Goal: Information Seeking & Learning: Learn about a topic

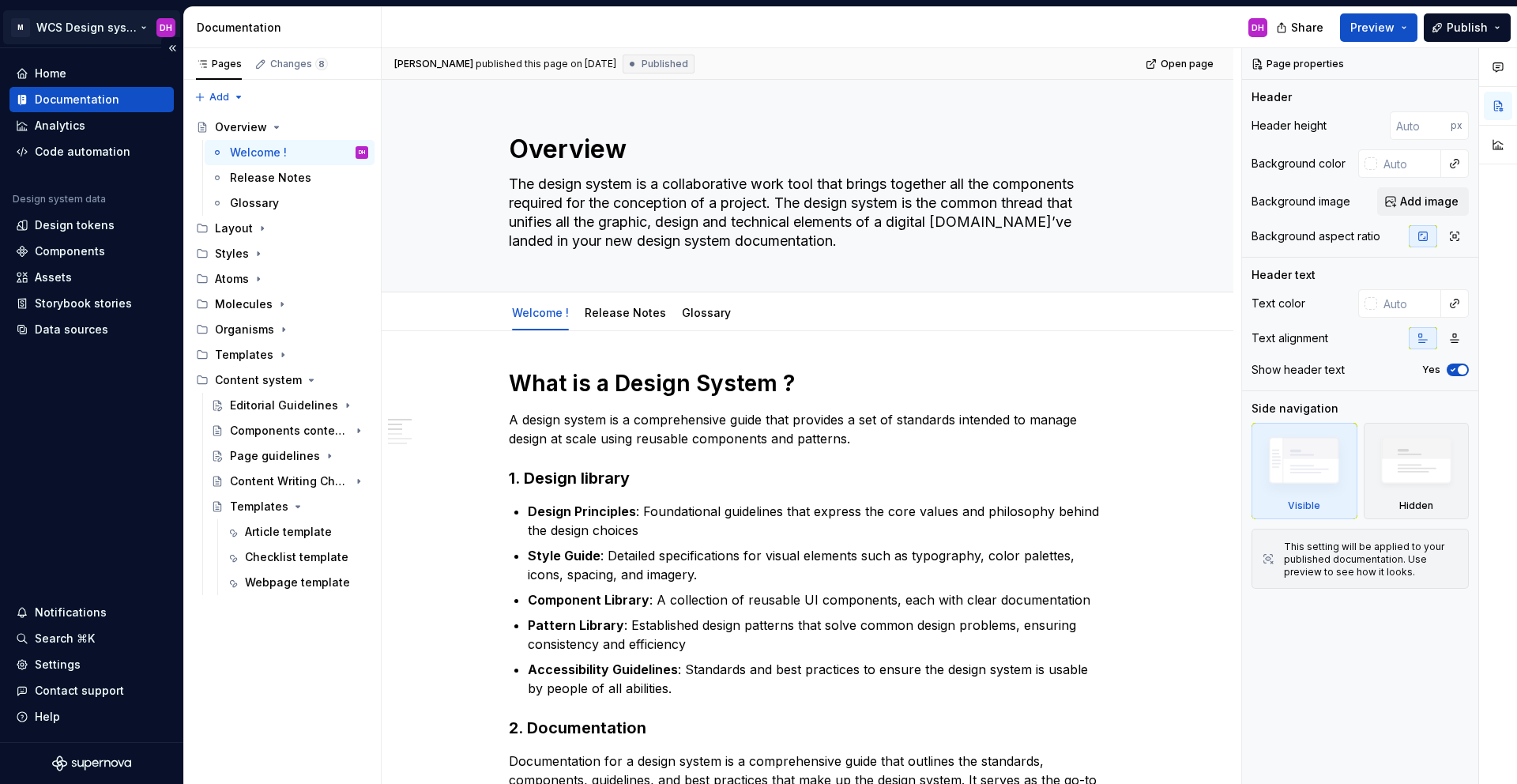
click at [103, 33] on html "M WCS Design system DH Home Documentation Analytics Code automation Design syst…" at bounding box center [758, 392] width 1517 height 784
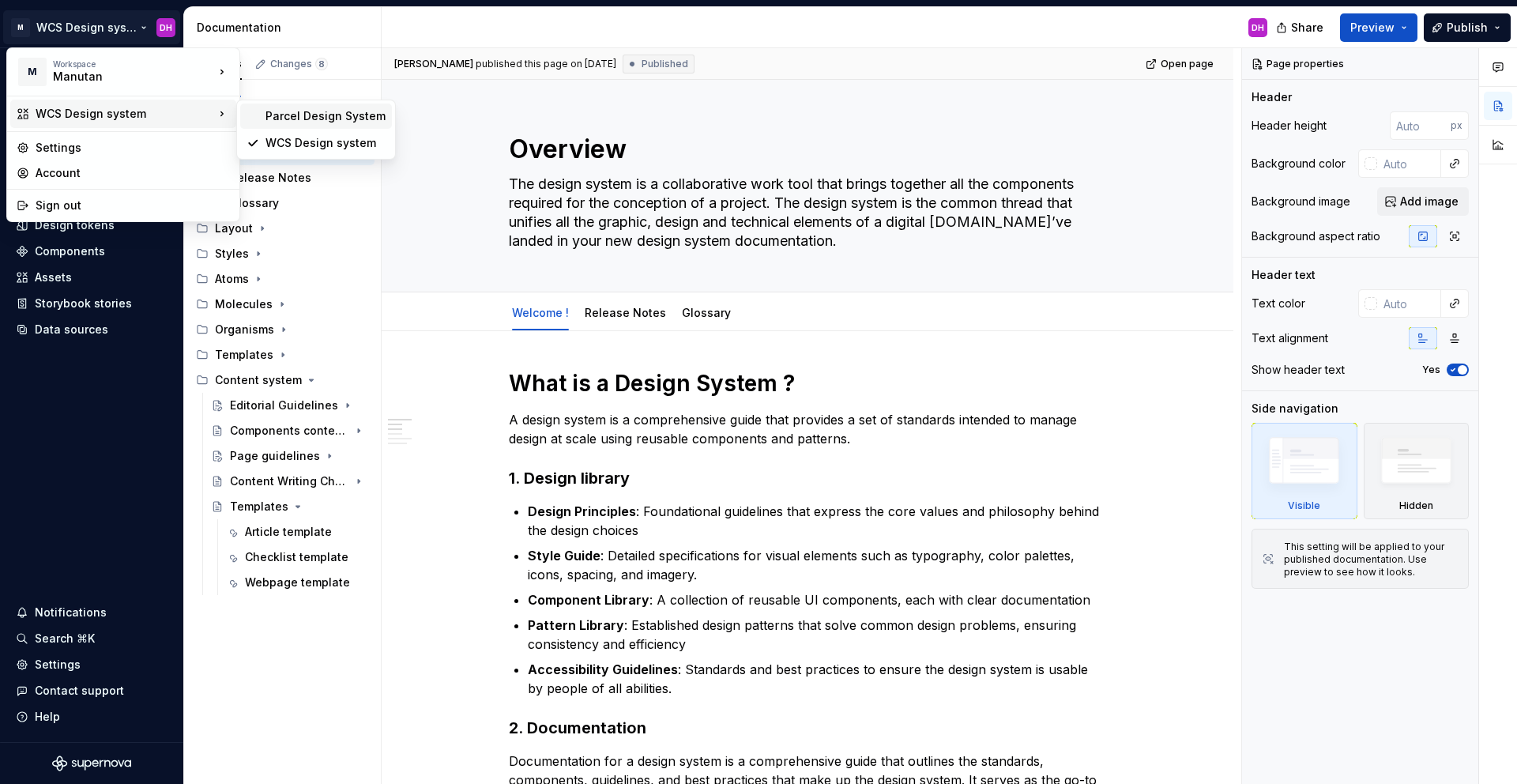
click at [281, 114] on div "Parcel Design System" at bounding box center [326, 116] width 120 height 15
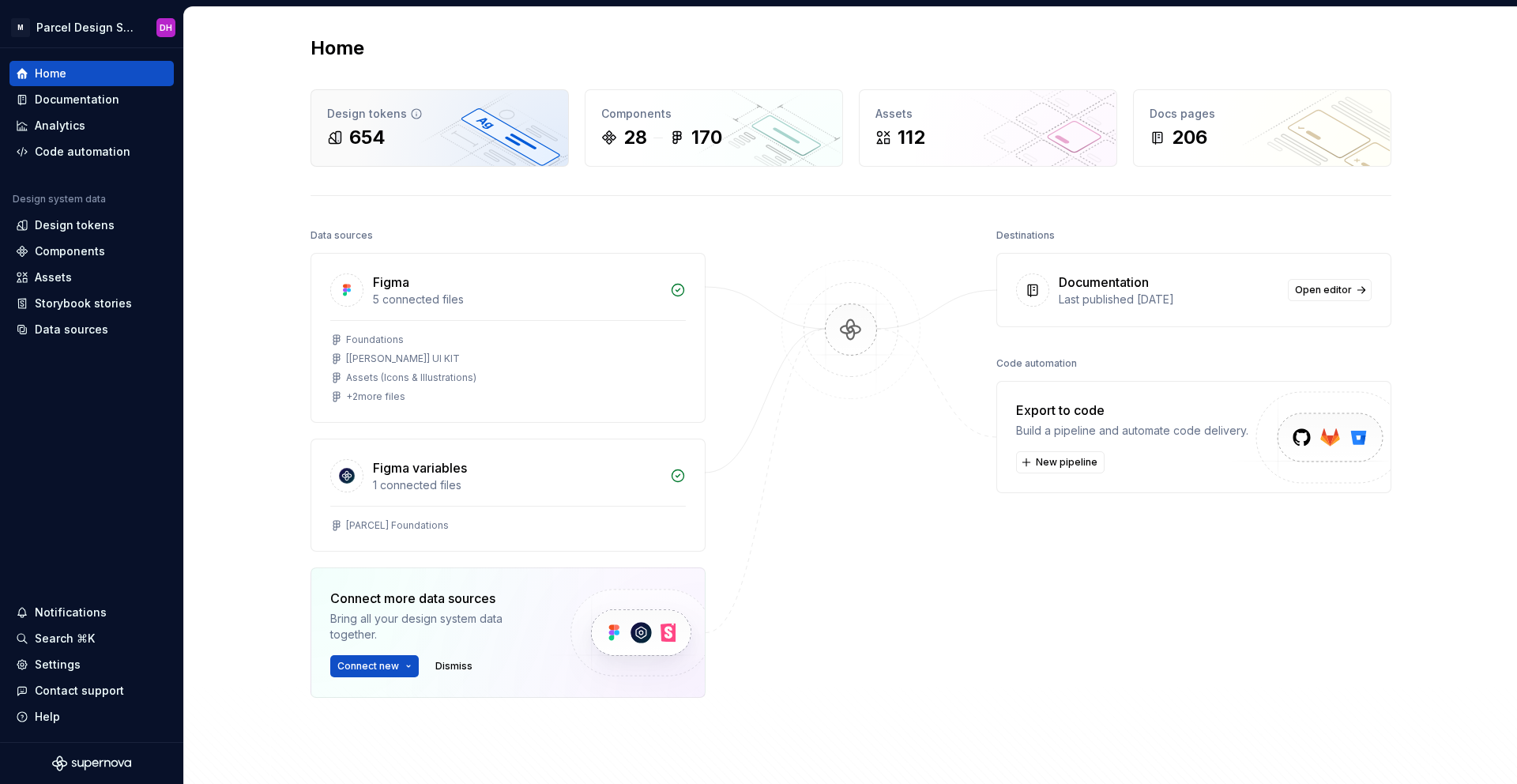
click at [385, 110] on div "Design tokens" at bounding box center [439, 113] width 225 height 15
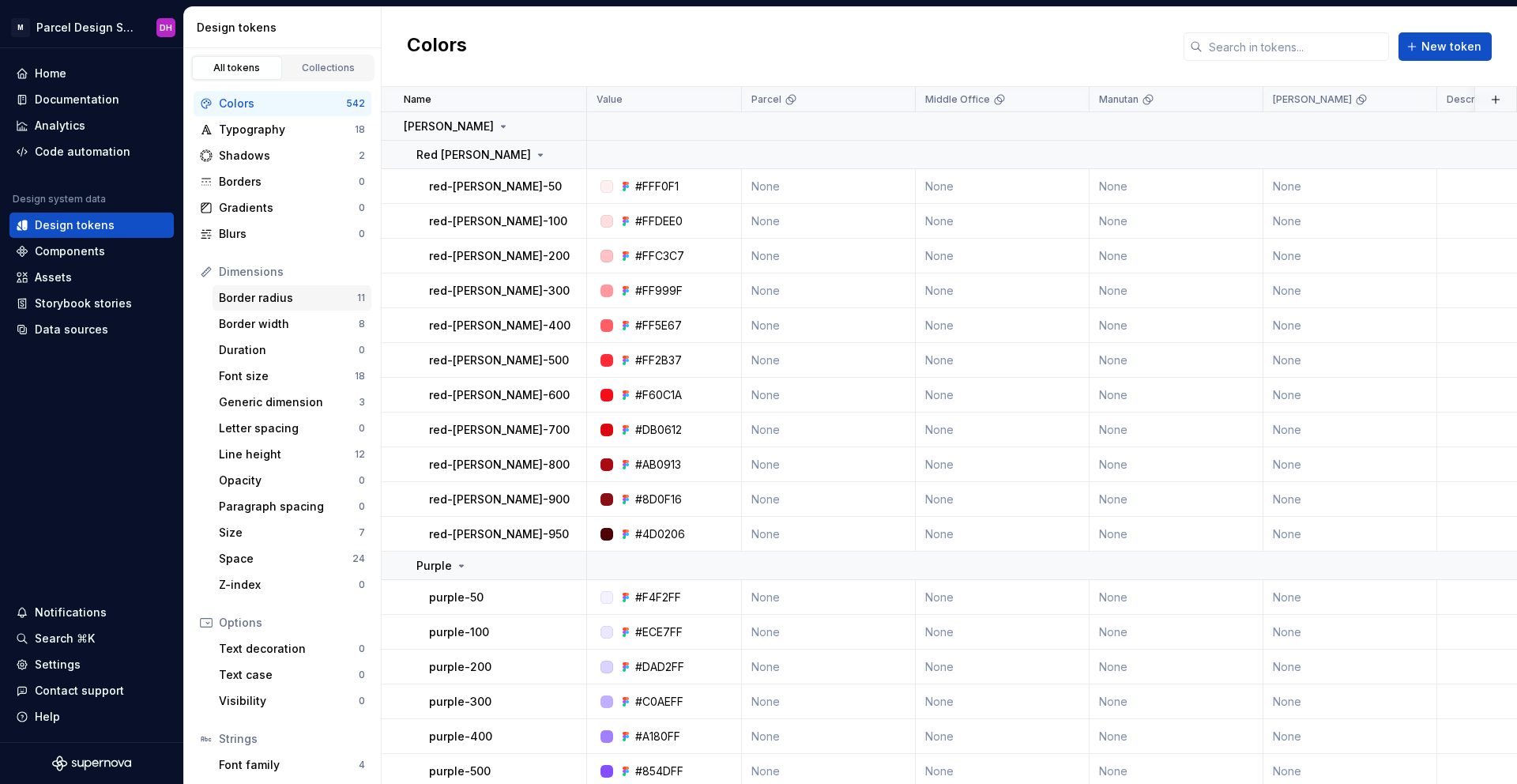
click at [266, 293] on div "Border radius" at bounding box center [287, 298] width 138 height 15
click at [52, 252] on div "Components" at bounding box center [70, 251] width 71 height 15
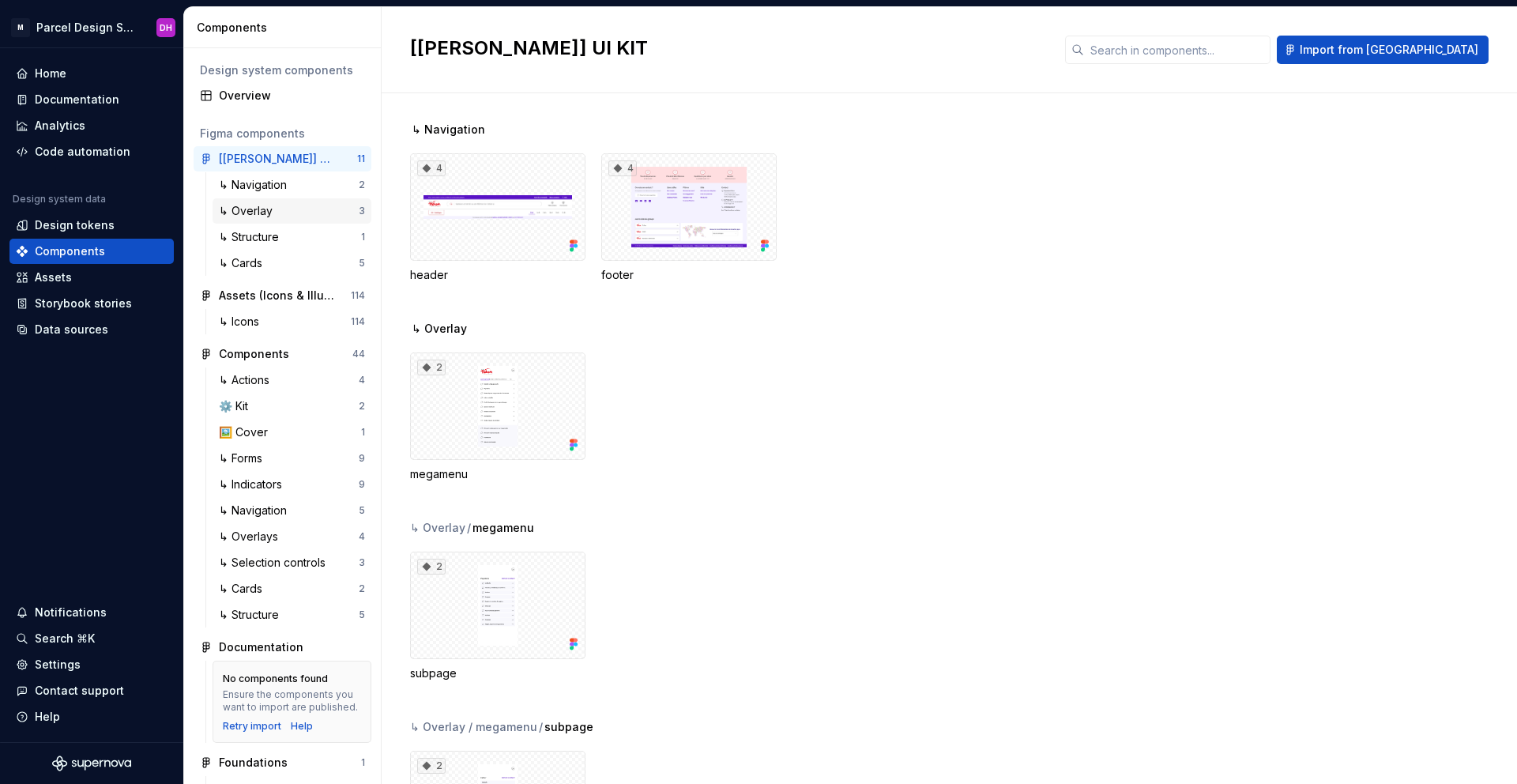
click at [251, 201] on div "↳ Overlay 3" at bounding box center [292, 211] width 159 height 25
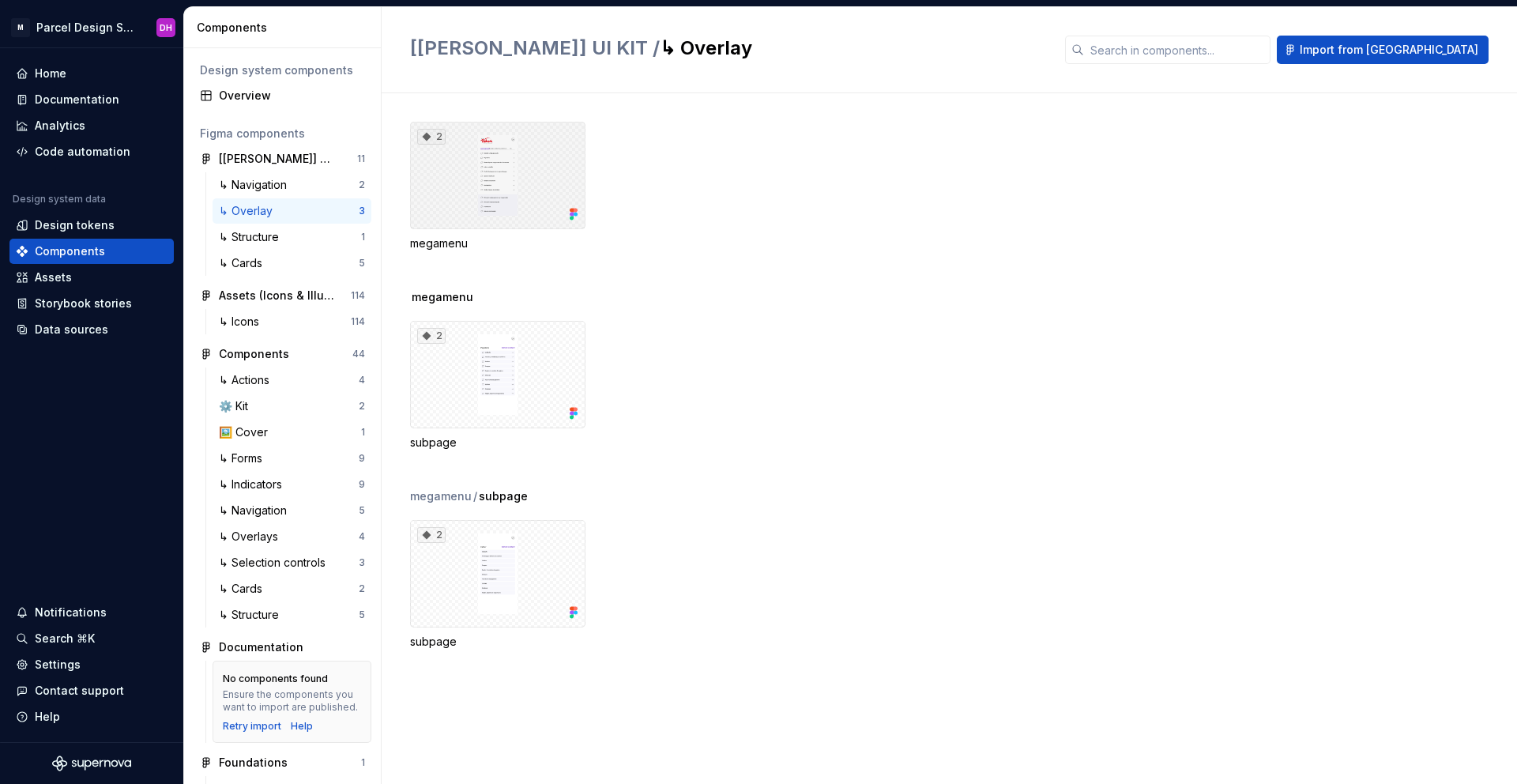
click at [481, 165] on div "2" at bounding box center [497, 175] width 175 height 107
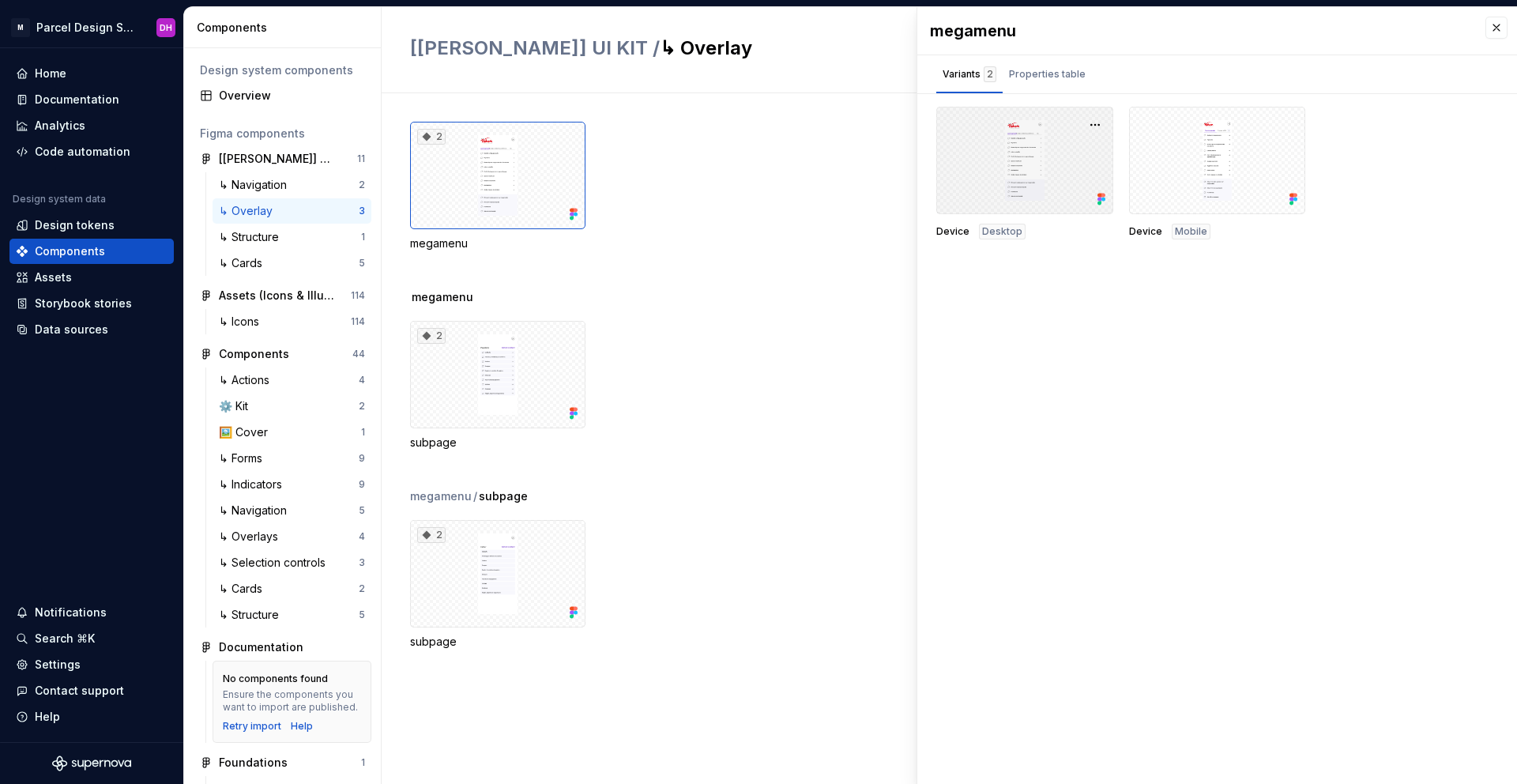
click at [983, 140] on div at bounding box center [1024, 160] width 177 height 107
click at [1047, 69] on div "Properties table" at bounding box center [1046, 74] width 76 height 15
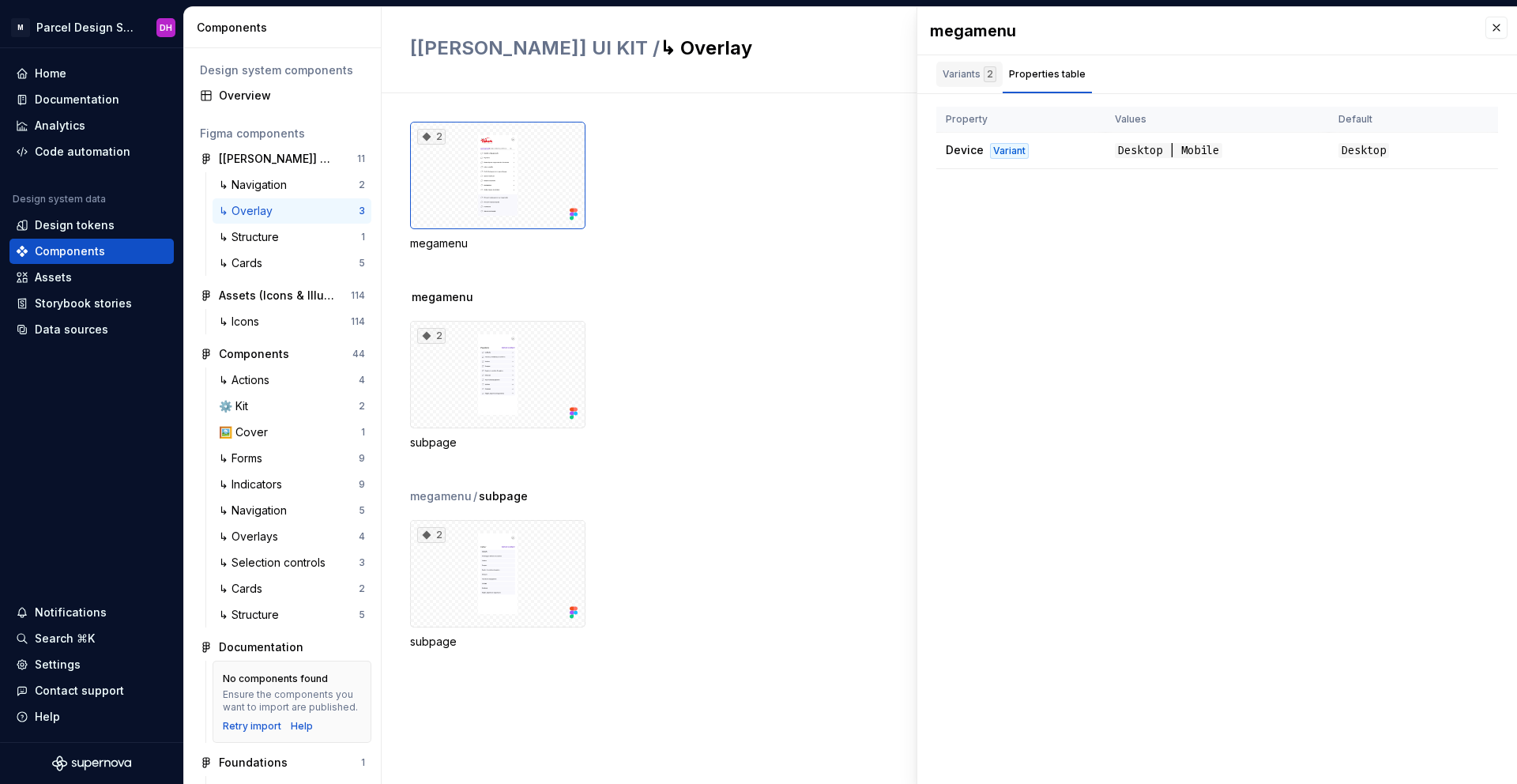
click at [958, 73] on div "Variants 2" at bounding box center [970, 74] width 54 height 15
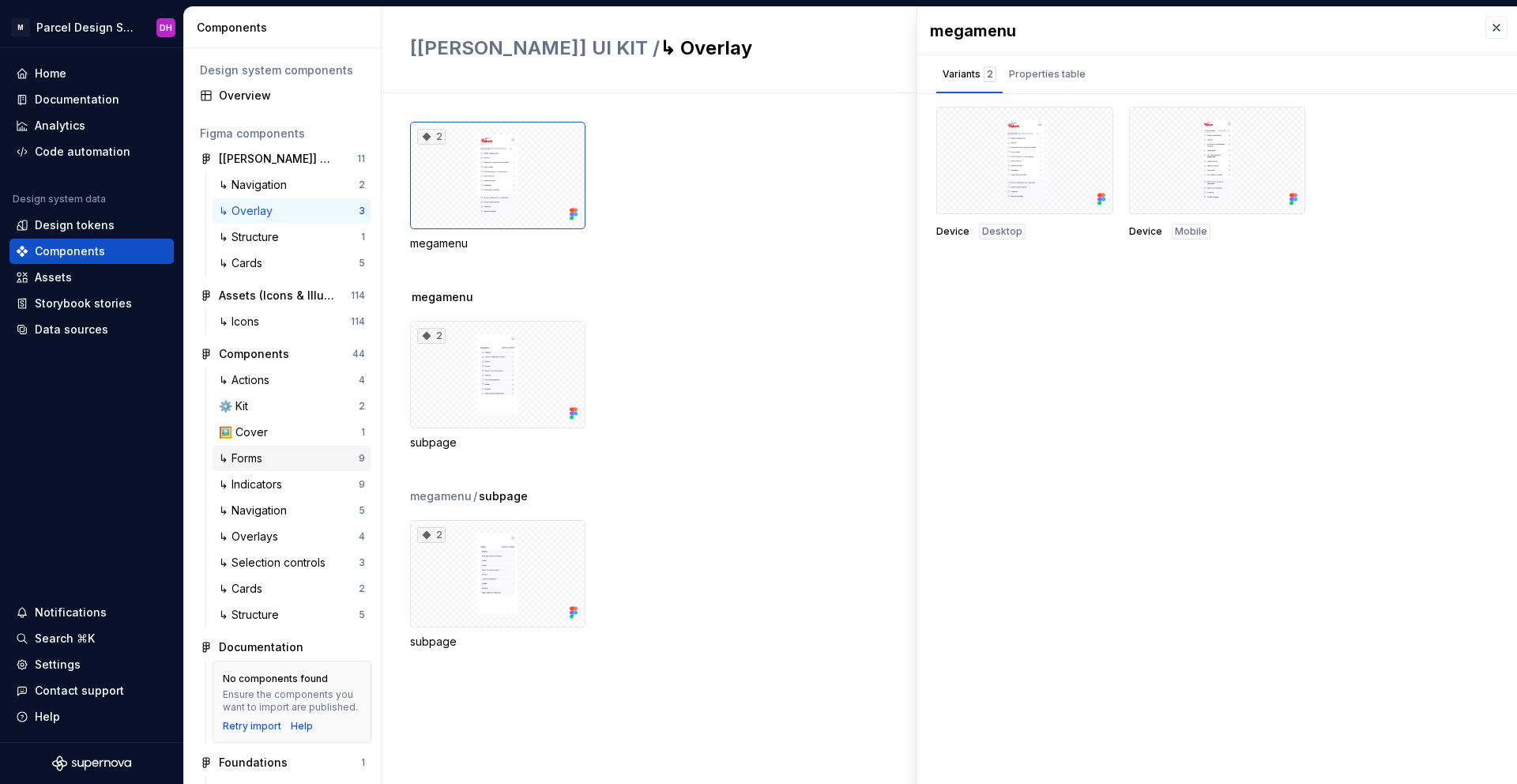
click at [254, 459] on div "↳ Forms" at bounding box center [243, 458] width 49 height 15
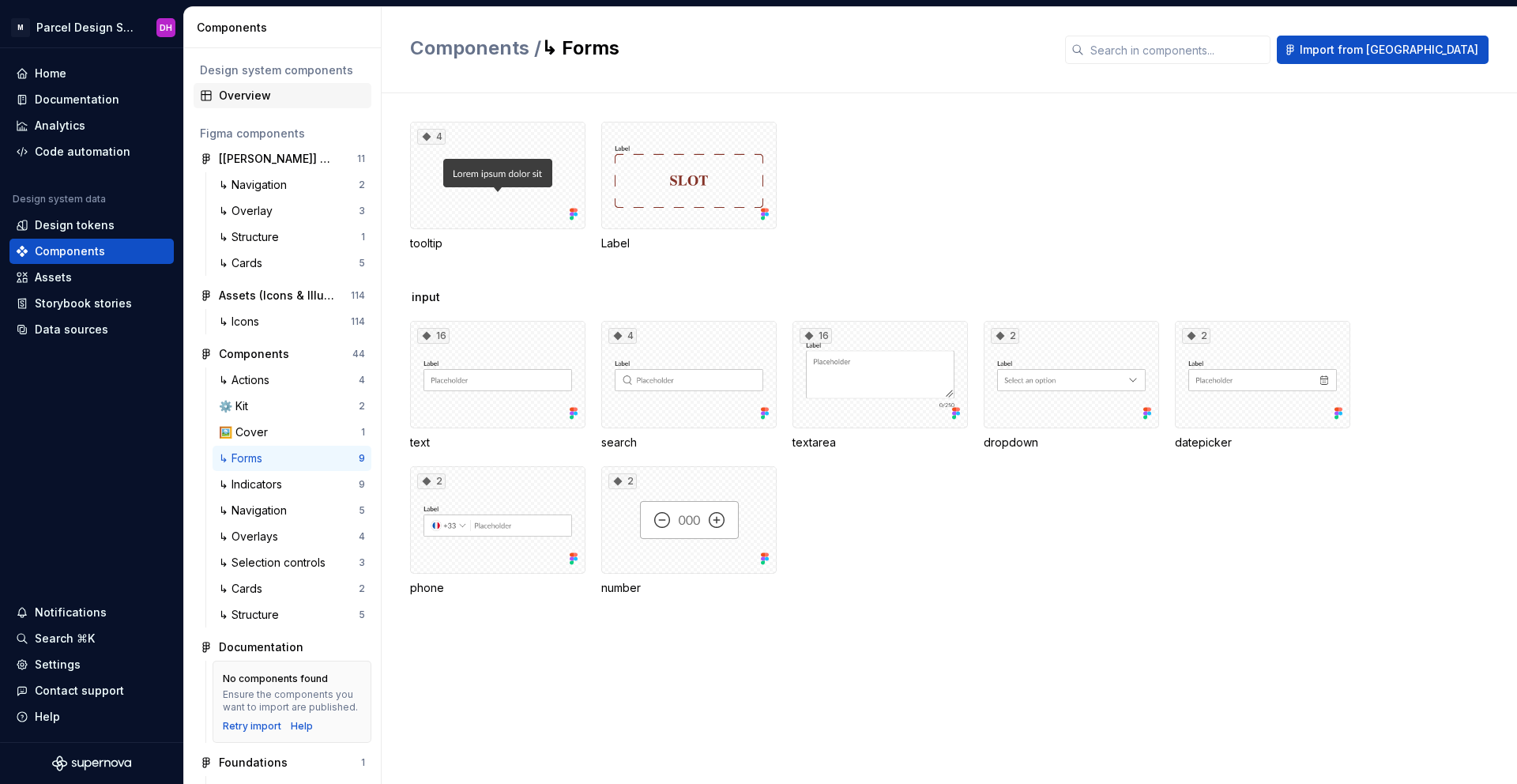
click at [279, 97] on div "Overview" at bounding box center [291, 96] width 146 height 15
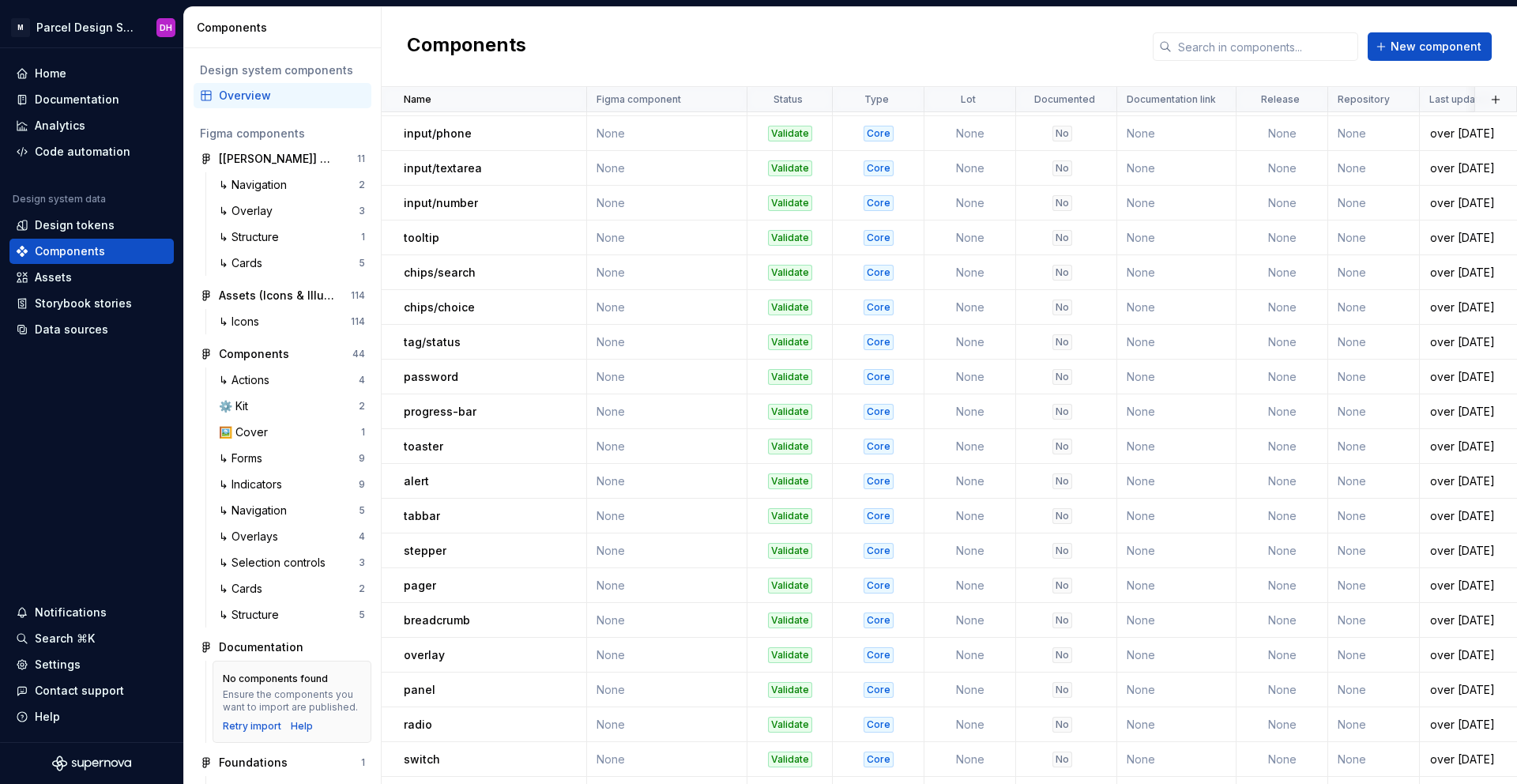
scroll to position [310, 0]
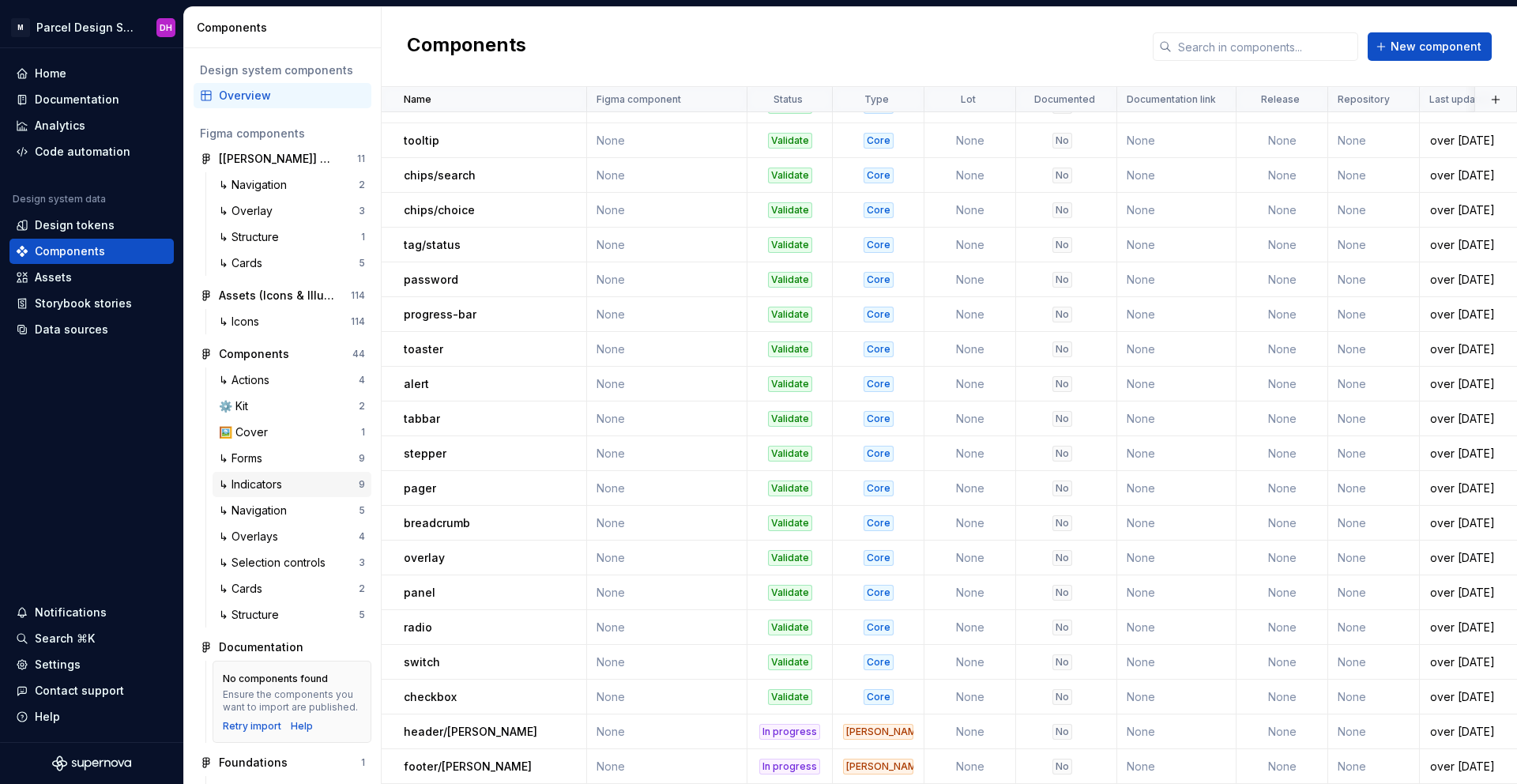
click at [273, 494] on div "↳ Indicators 9" at bounding box center [292, 484] width 159 height 25
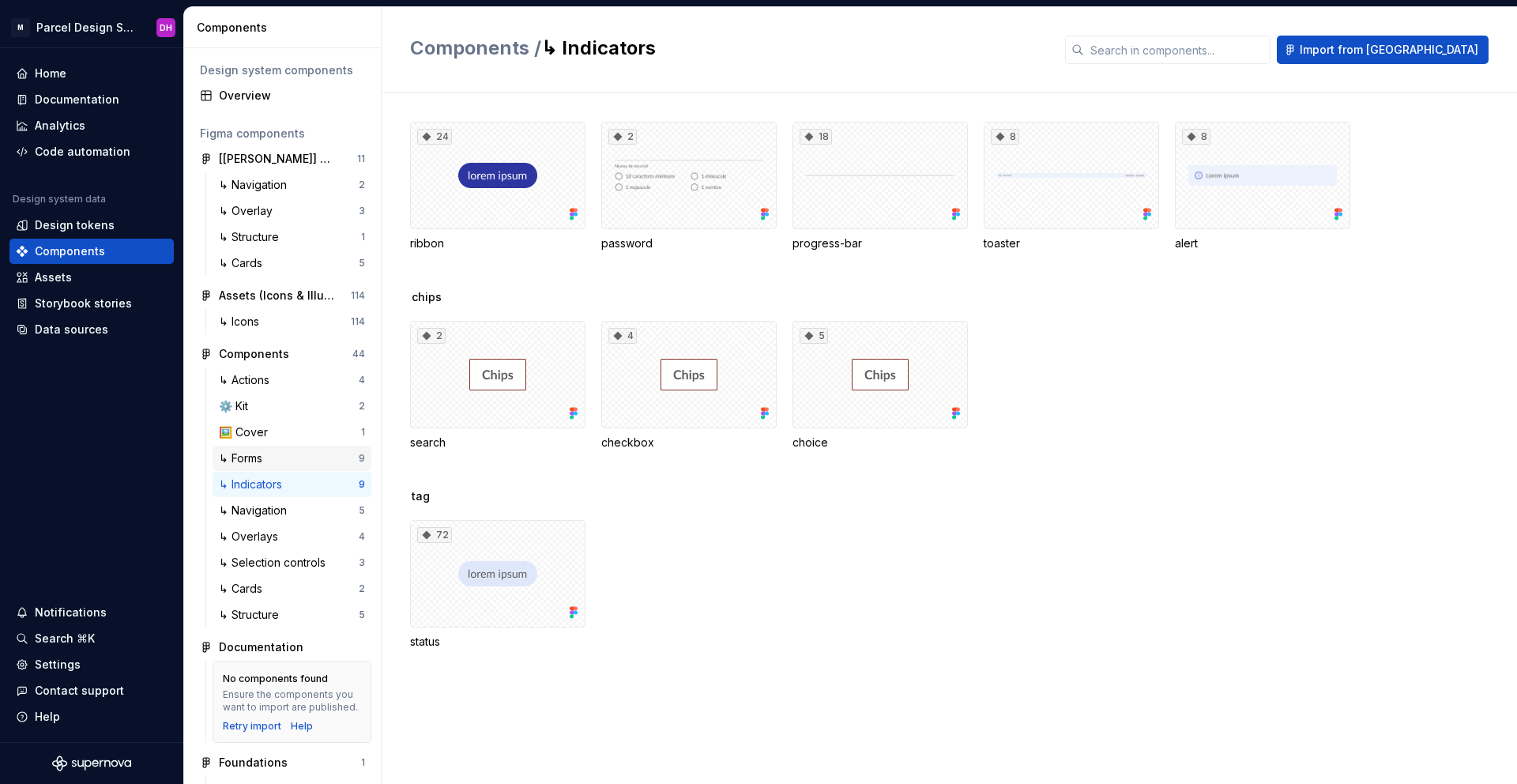
click at [256, 455] on div "↳ Forms" at bounding box center [243, 458] width 49 height 15
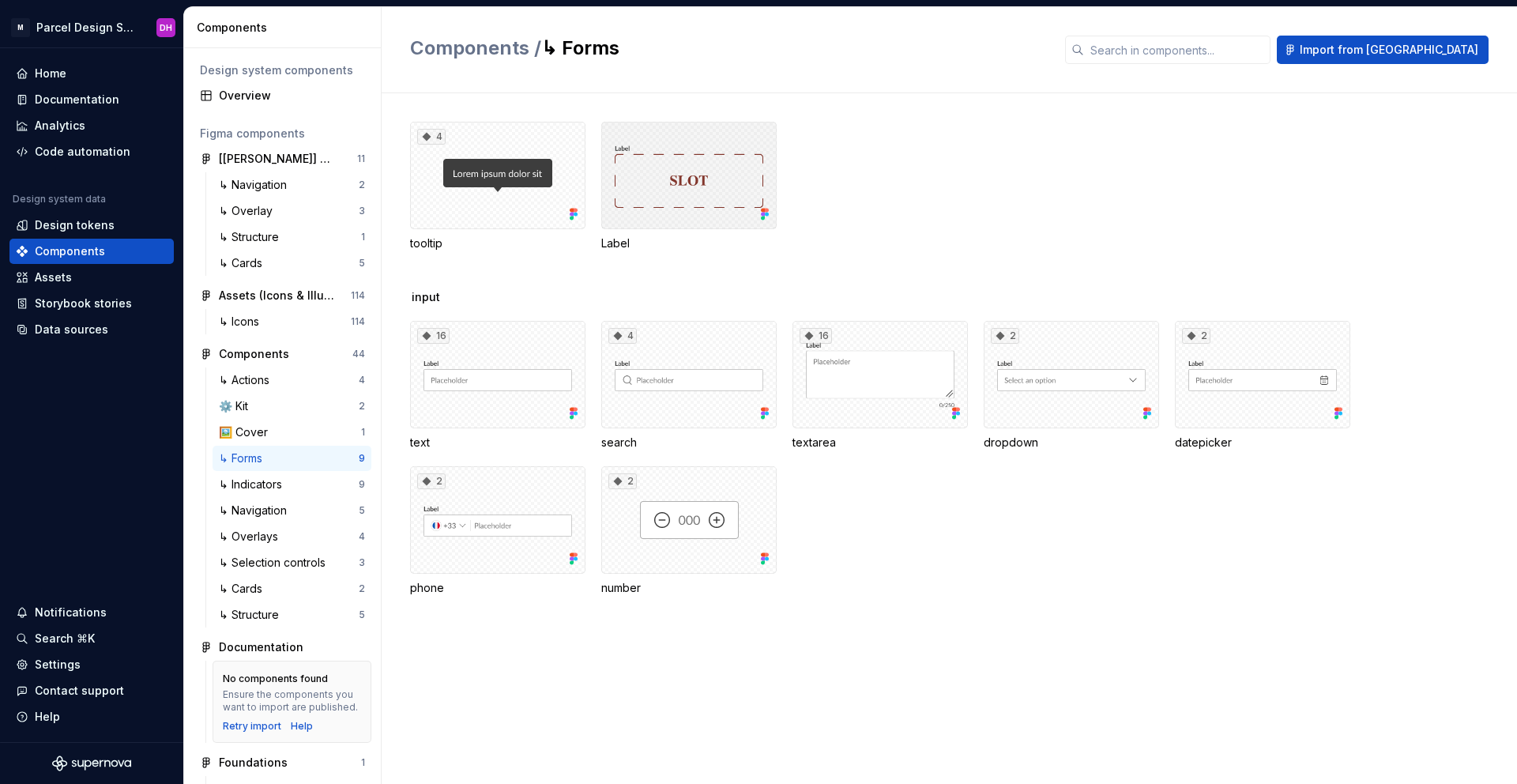
click at [685, 198] on div at bounding box center [688, 175] width 175 height 107
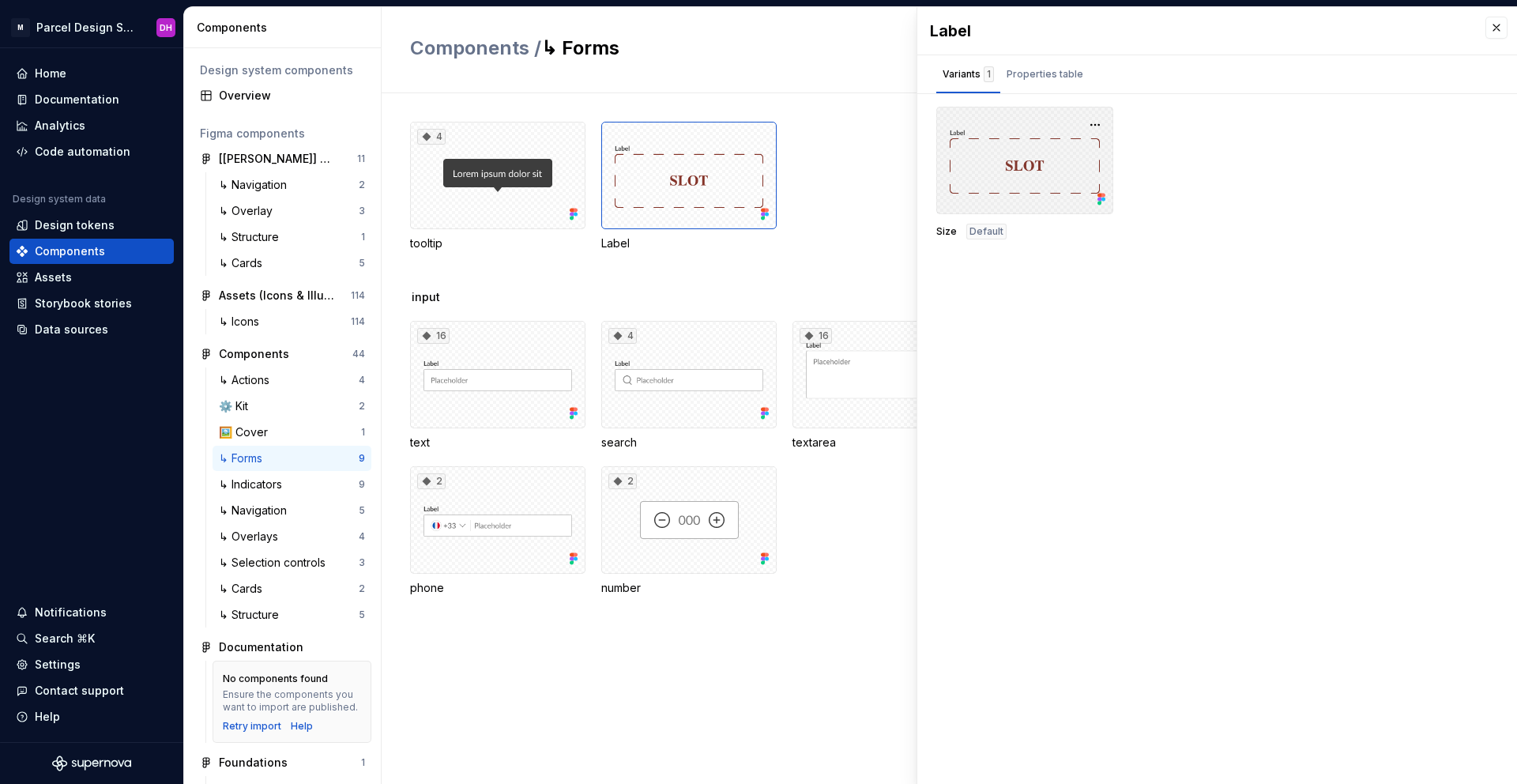
click at [986, 169] on div at bounding box center [1024, 160] width 177 height 107
drag, startPoint x: 986, startPoint y: 169, endPoint x: 1097, endPoint y: 126, distance: 119.0
click at [1094, 131] on div at bounding box center [1024, 160] width 177 height 107
click at [1097, 126] on button "button" at bounding box center [1094, 125] width 22 height 22
click at [1280, 172] on div "Size Default" at bounding box center [1216, 172] width 562 height 132
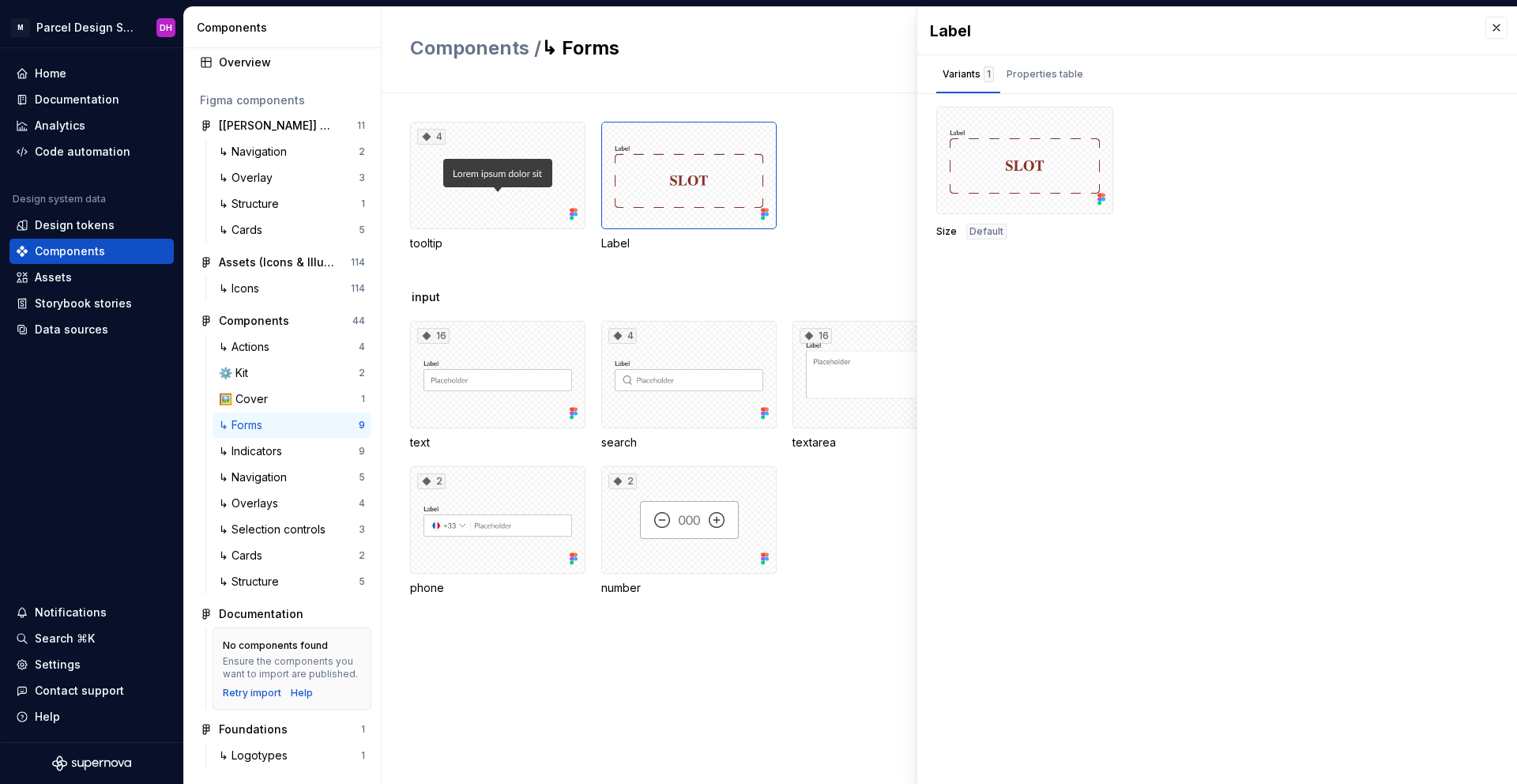
scroll to position [45, 0]
click at [69, 277] on div "Assets" at bounding box center [53, 277] width 37 height 15
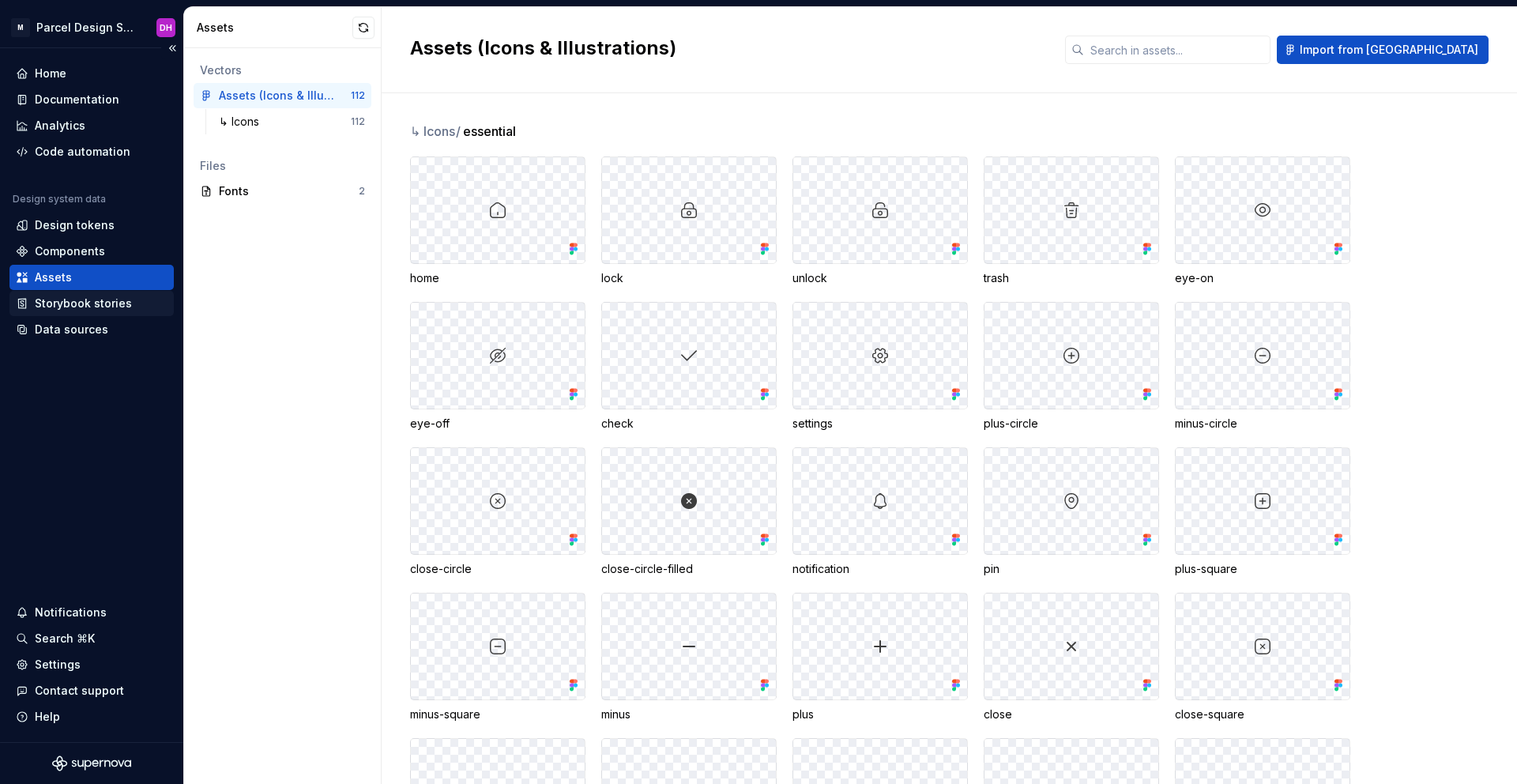
click at [110, 305] on div "Storybook stories" at bounding box center [83, 304] width 97 height 15
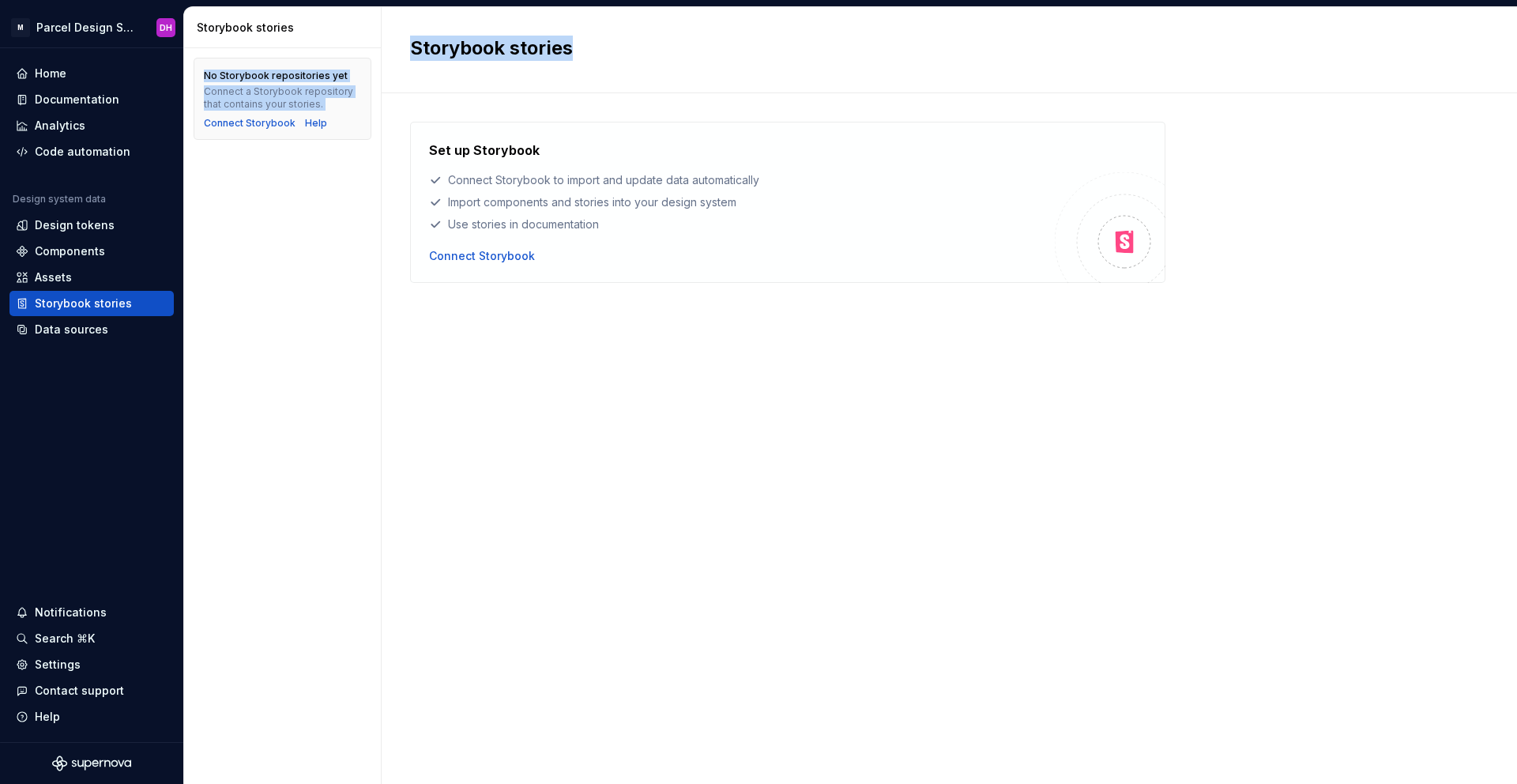
drag, startPoint x: 205, startPoint y: 74, endPoint x: 419, endPoint y: 74, distance: 214.0
click at [419, 74] on div "Storybook stories No Storybook repositories yet Connect a Storybook repository …" at bounding box center [850, 394] width 1332 height 776
click at [548, 276] on div "Set up Storybook Connect Storybook to import and update data automatically Impo…" at bounding box center [787, 202] width 755 height 161
click at [43, 331] on div "Data sources" at bounding box center [72, 330] width 73 height 15
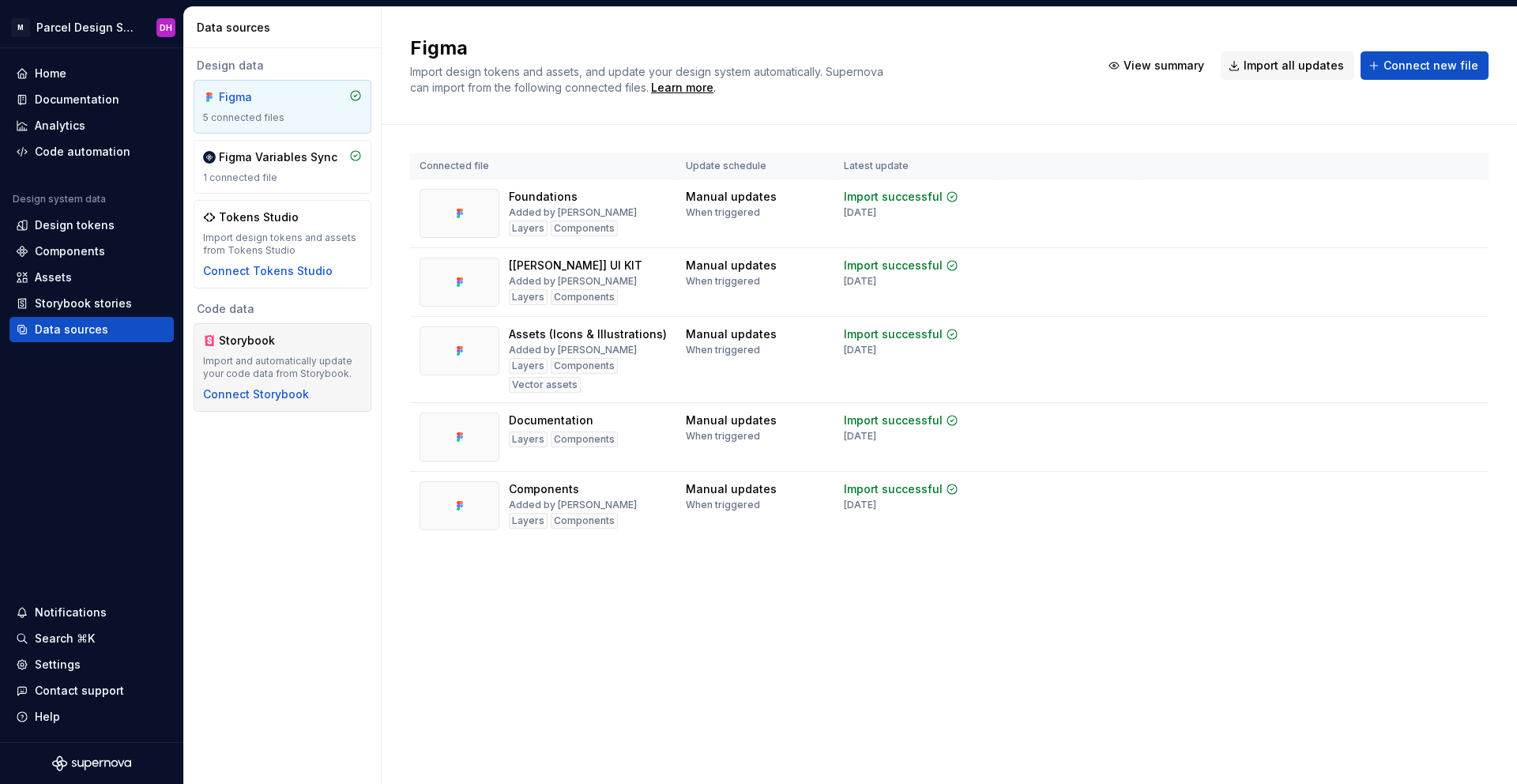
click at [274, 349] on div "Storybook Import and automatically update your code data from Storybook. Connec…" at bounding box center [282, 367] width 159 height 70
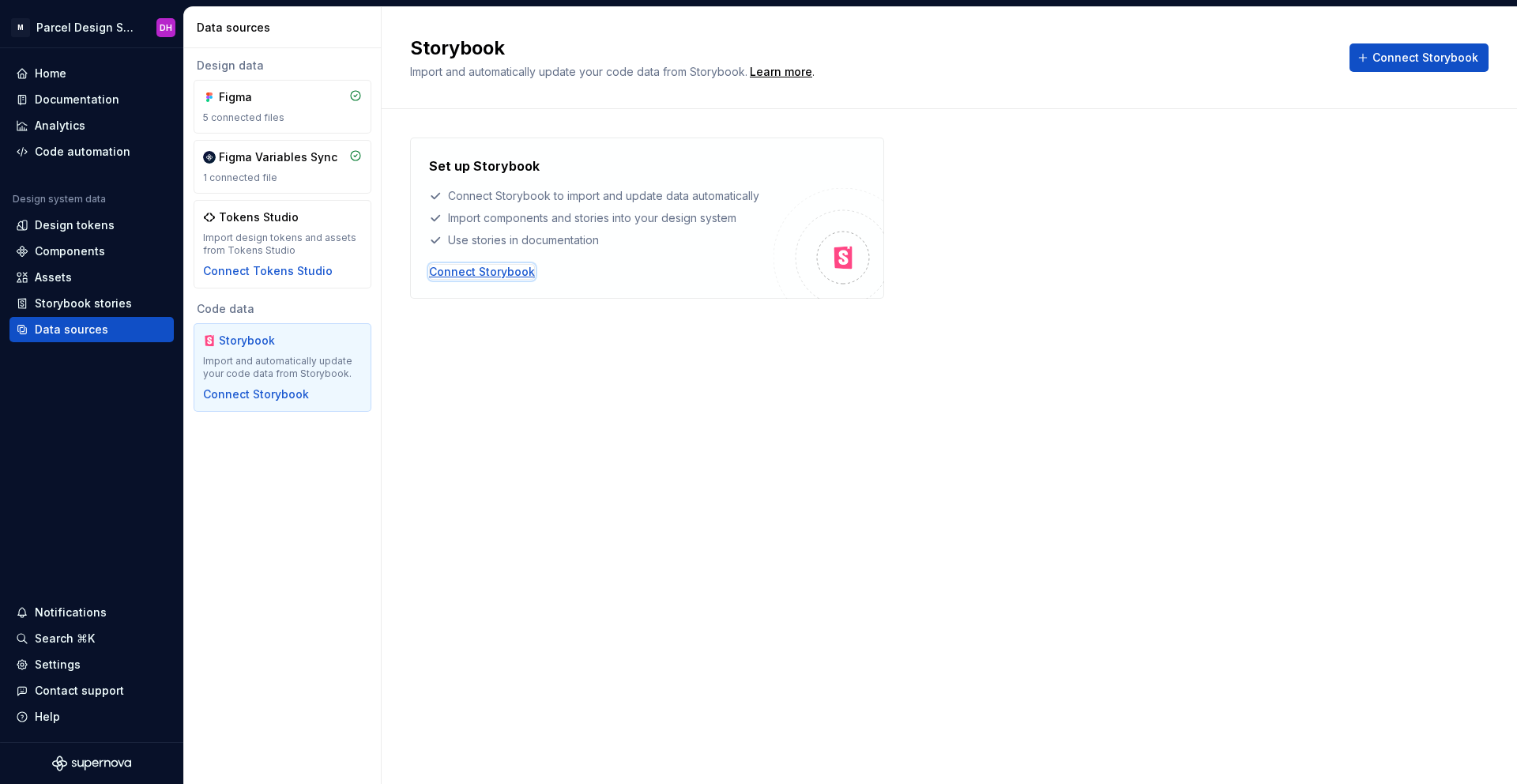
click at [508, 271] on div "Connect Storybook" at bounding box center [481, 272] width 105 height 15
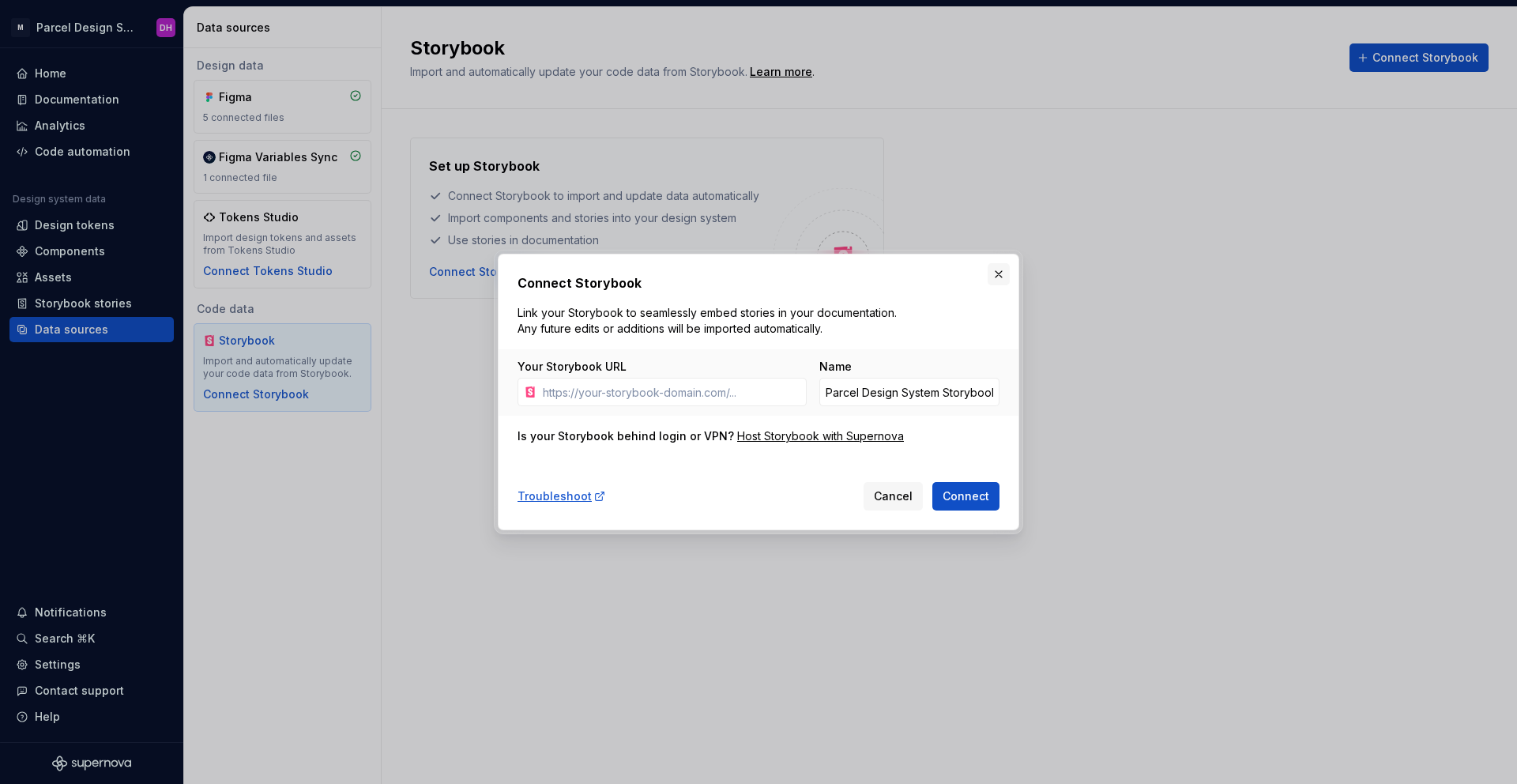
click at [1006, 272] on div "Connect Storybook Link your Storybook to seamlessly embed stories in your docum…" at bounding box center [758, 392] width 529 height 284
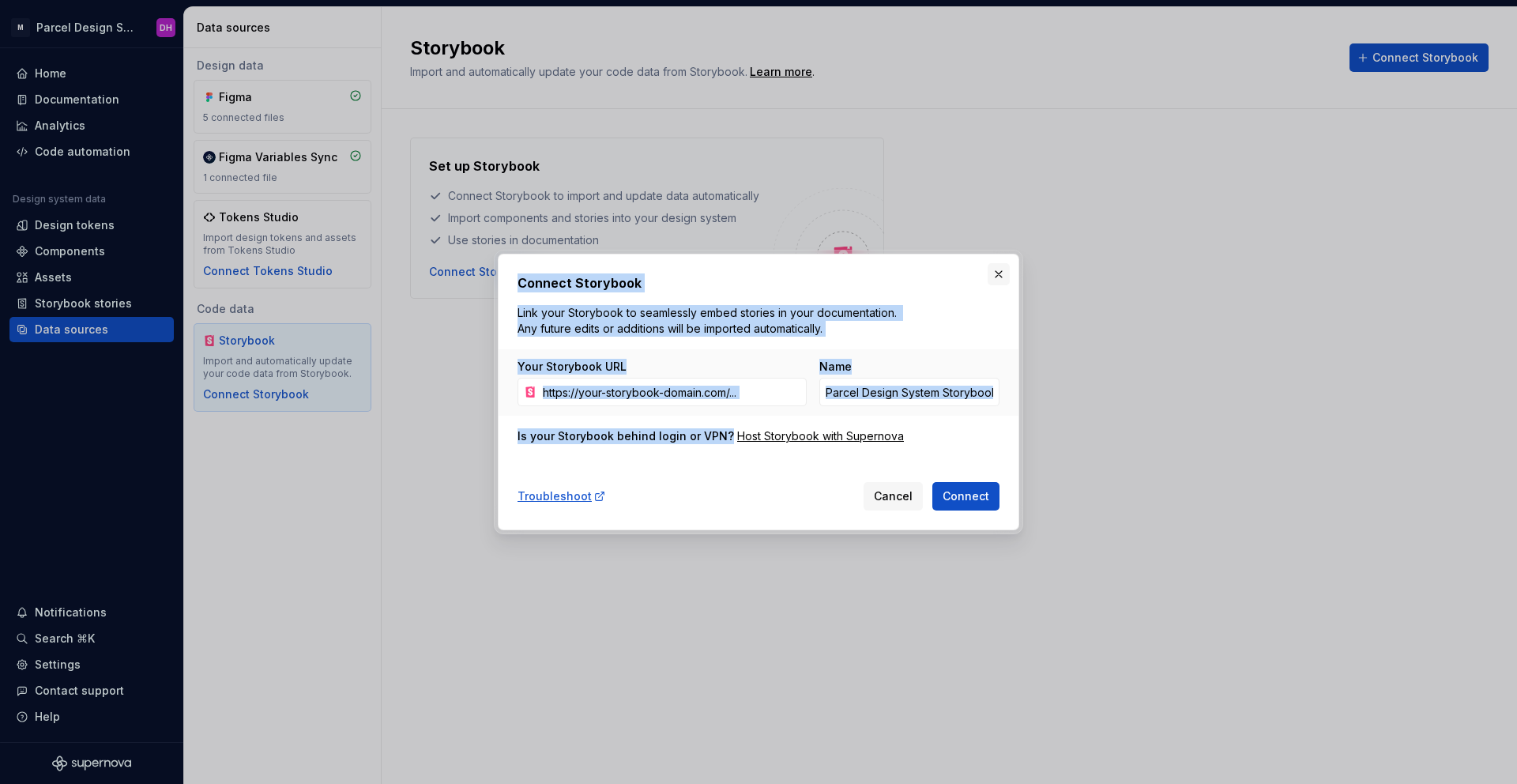
click at [1004, 272] on button "button" at bounding box center [998, 274] width 22 height 22
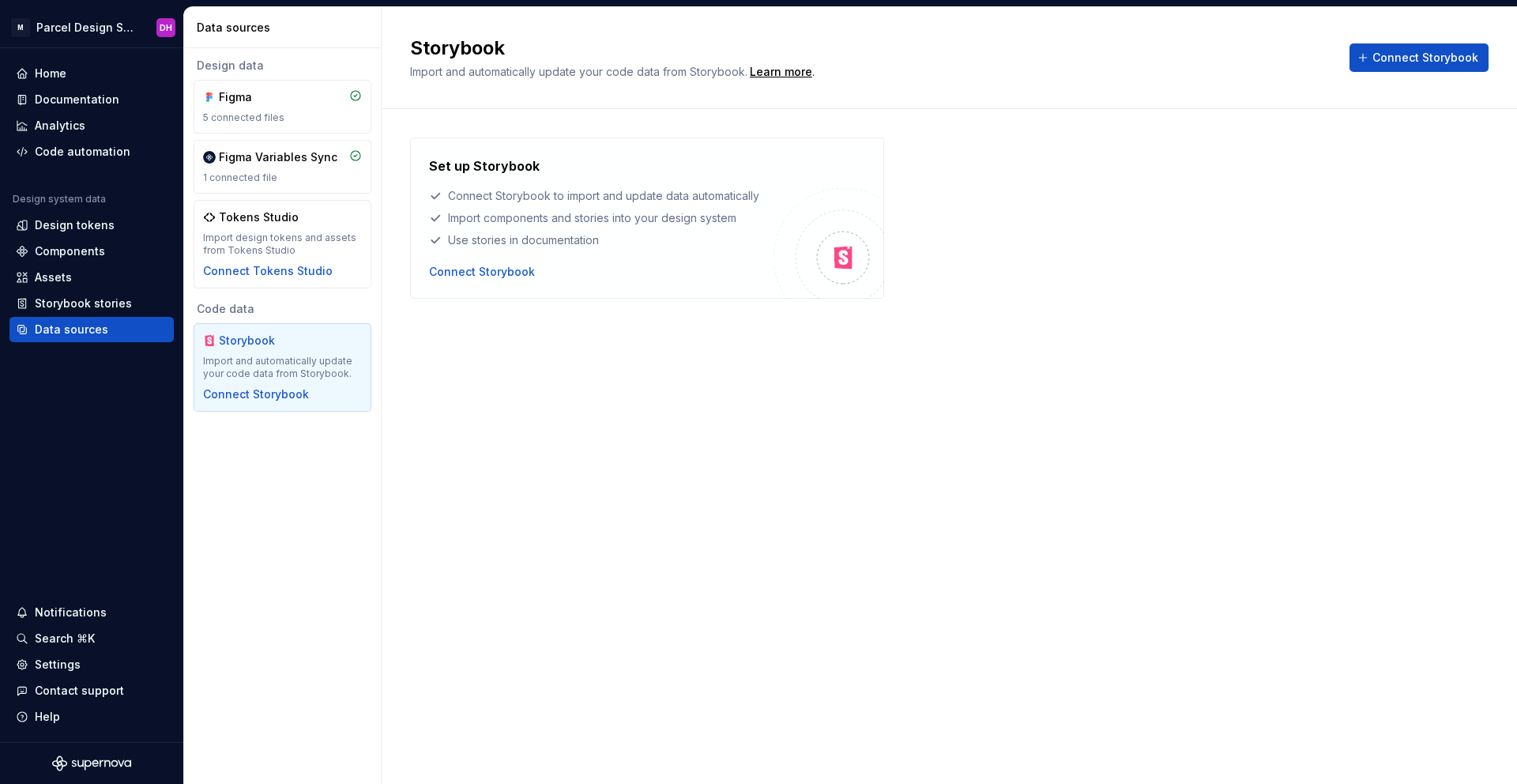
drag, startPoint x: 1135, startPoint y: 336, endPoint x: 499, endPoint y: 334, distance: 636.0
click at [1136, 336] on div "Set up Storybook Connect Storybook to import and update data automatically Impo…" at bounding box center [948, 234] width 1078 height 249
click at [111, 158] on div "Code automation" at bounding box center [82, 152] width 96 height 15
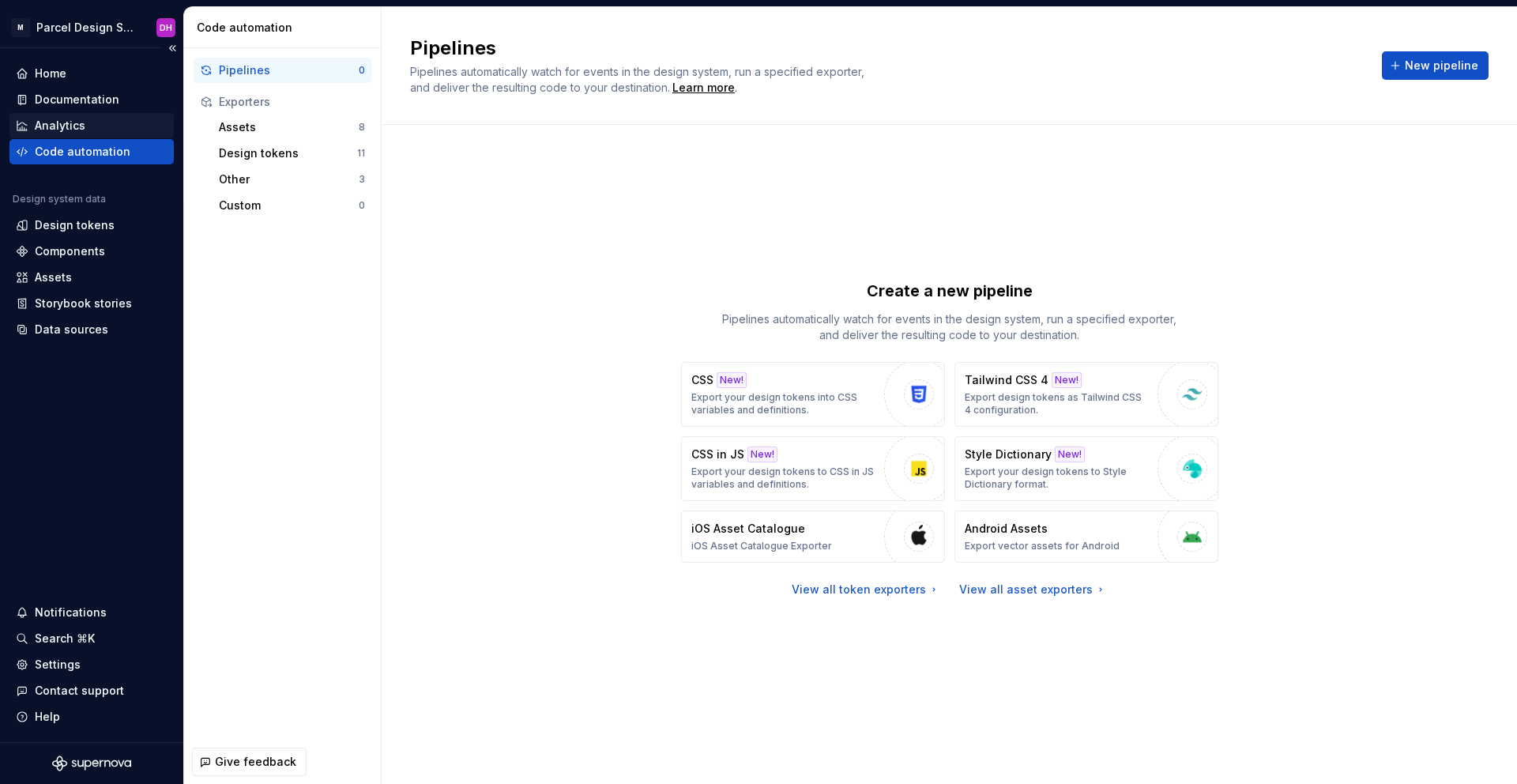
click at [103, 131] on div "Analytics" at bounding box center [91, 126] width 152 height 15
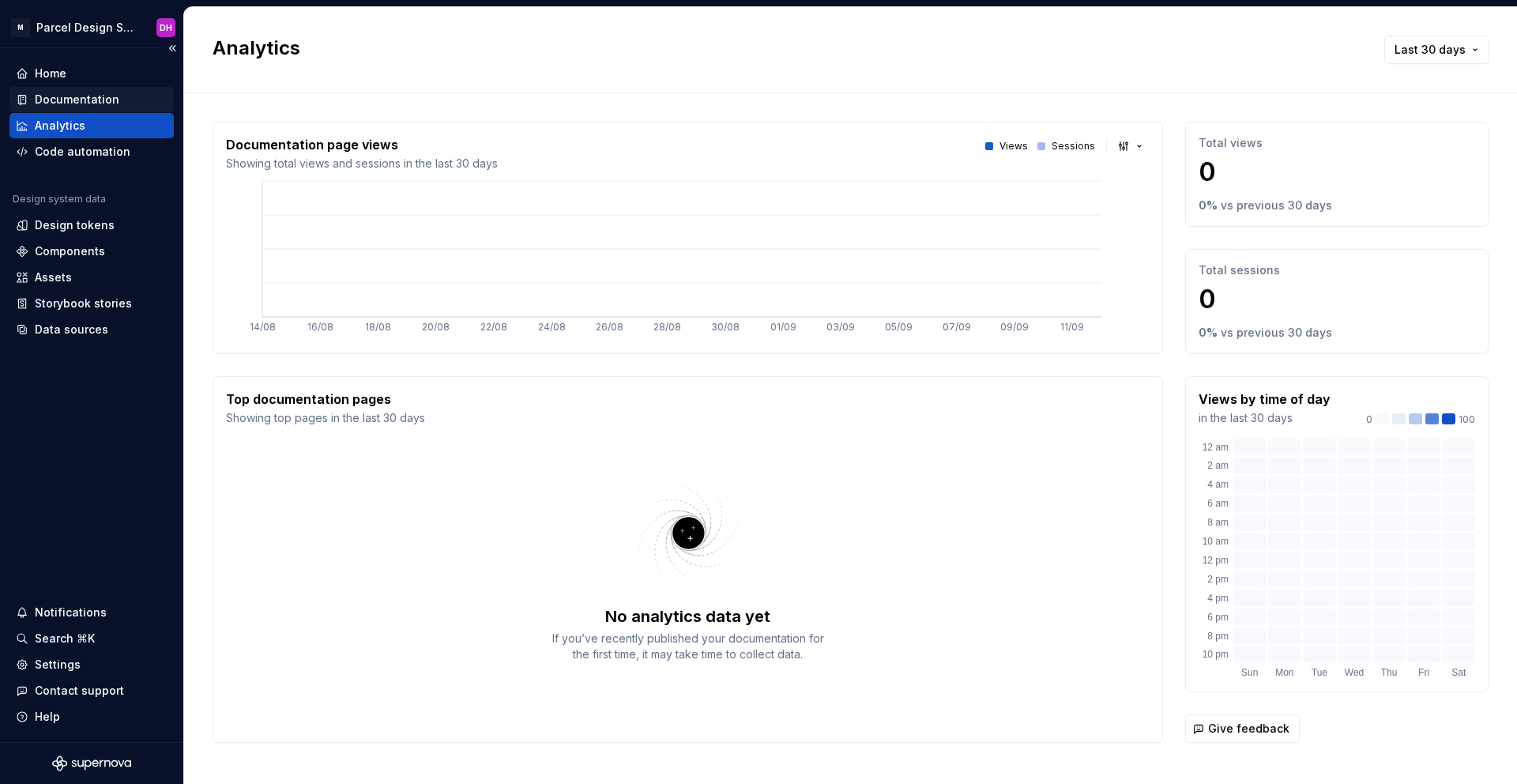
click at [108, 93] on div "Documentation" at bounding box center [76, 100] width 84 height 15
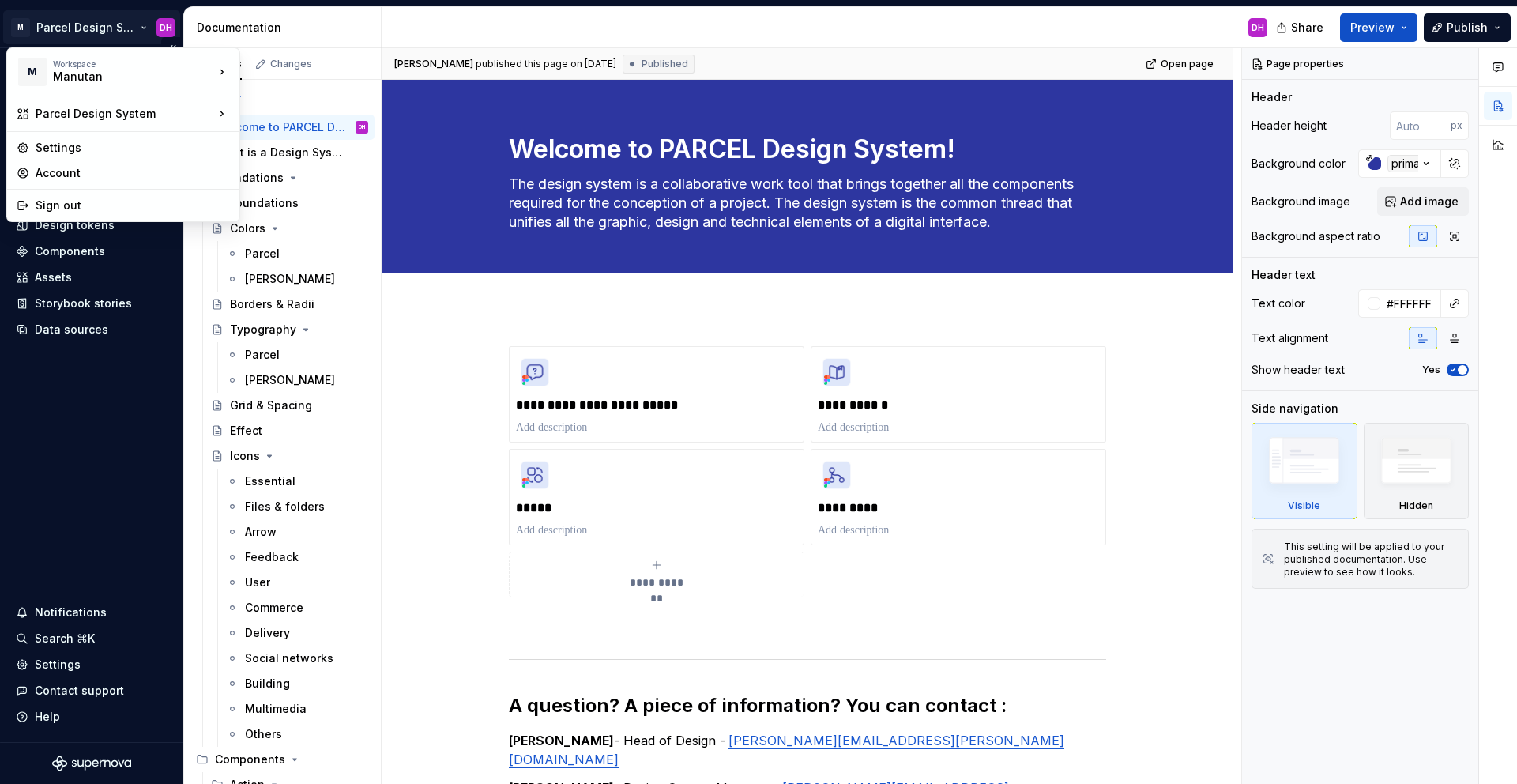
click at [105, 32] on html "M Parcel Design System DH Home Documentation Analytics Code automation Design s…" at bounding box center [758, 392] width 1517 height 784
drag, startPoint x: 112, startPoint y: 119, endPoint x: 277, endPoint y: 136, distance: 165.9
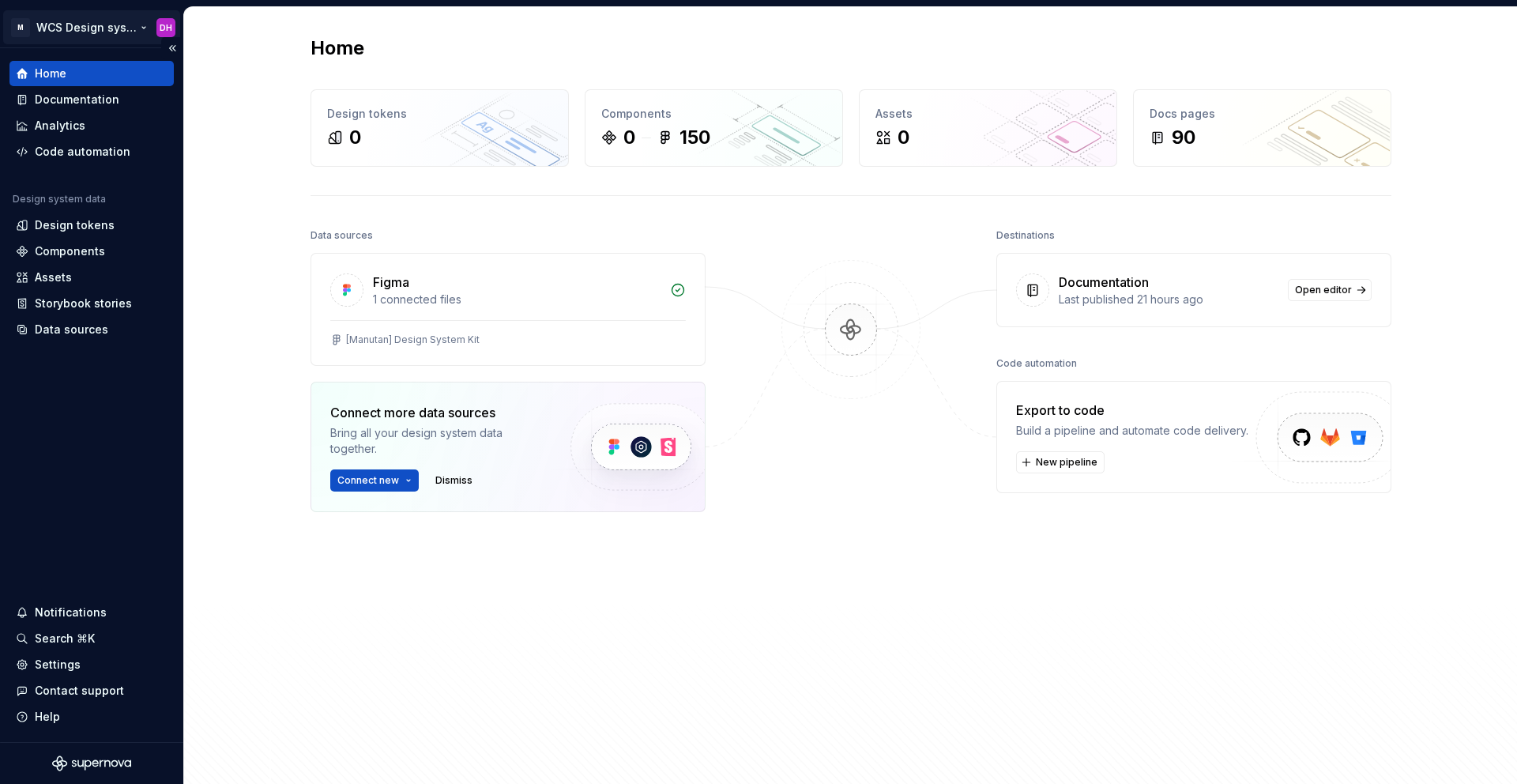
click at [93, 28] on html "M WCS Design system DH Home Documentation Analytics Code automation Design syst…" at bounding box center [758, 392] width 1517 height 784
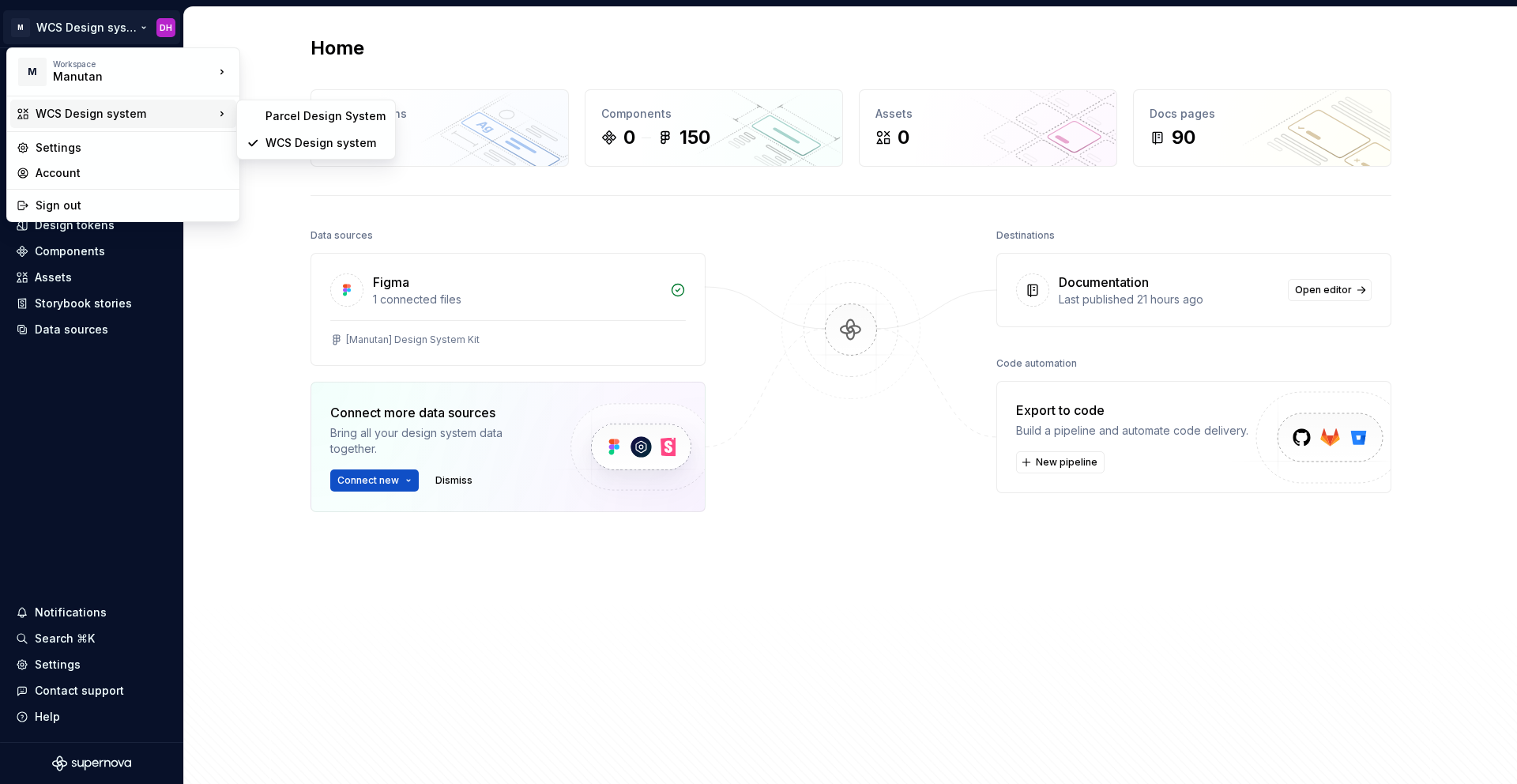
click at [116, 106] on div "WCS Design system" at bounding box center [125, 113] width 179 height 15
click at [282, 145] on div "WCS Design system" at bounding box center [326, 143] width 120 height 15
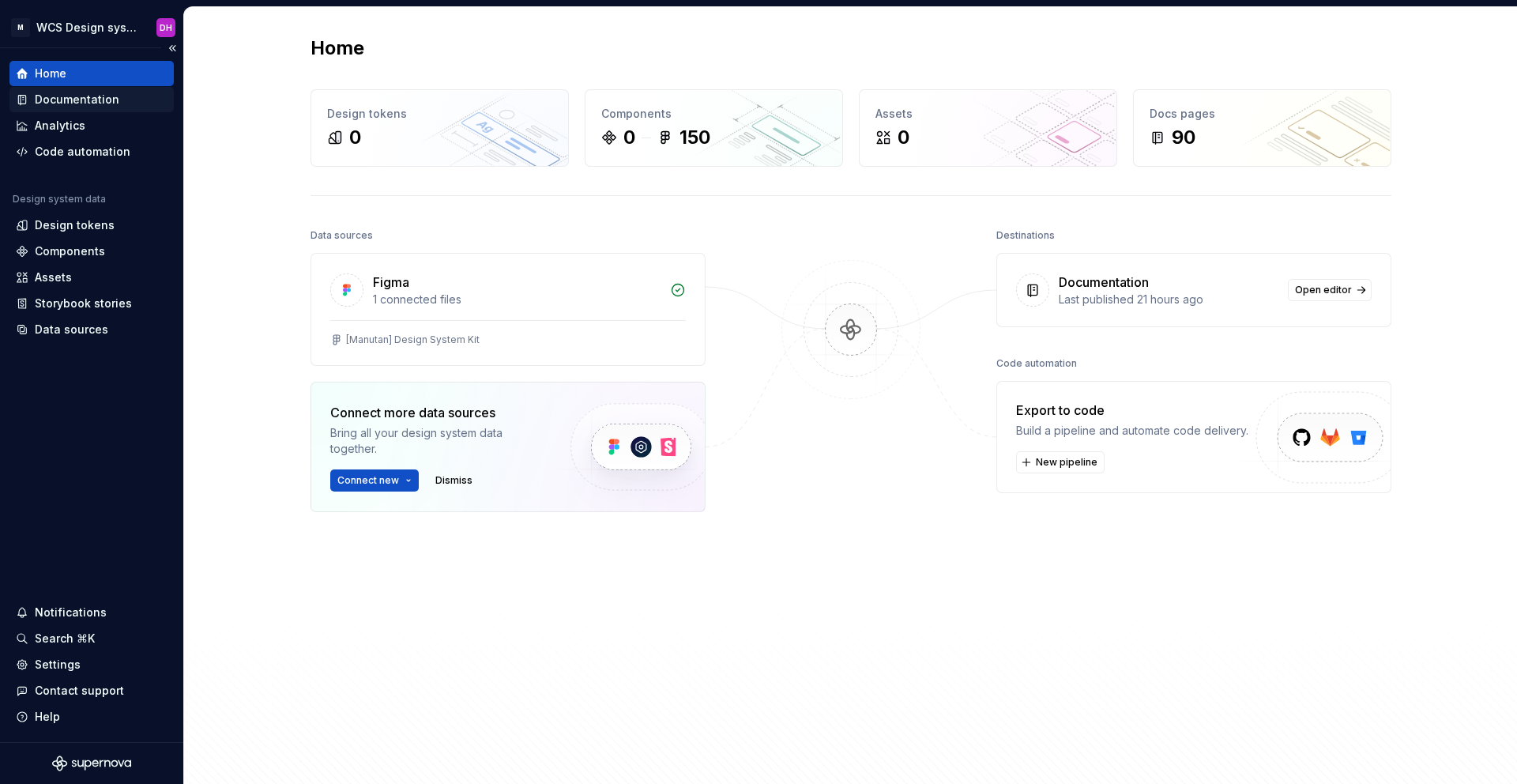
click at [84, 101] on div "Documentation" at bounding box center [76, 100] width 84 height 15
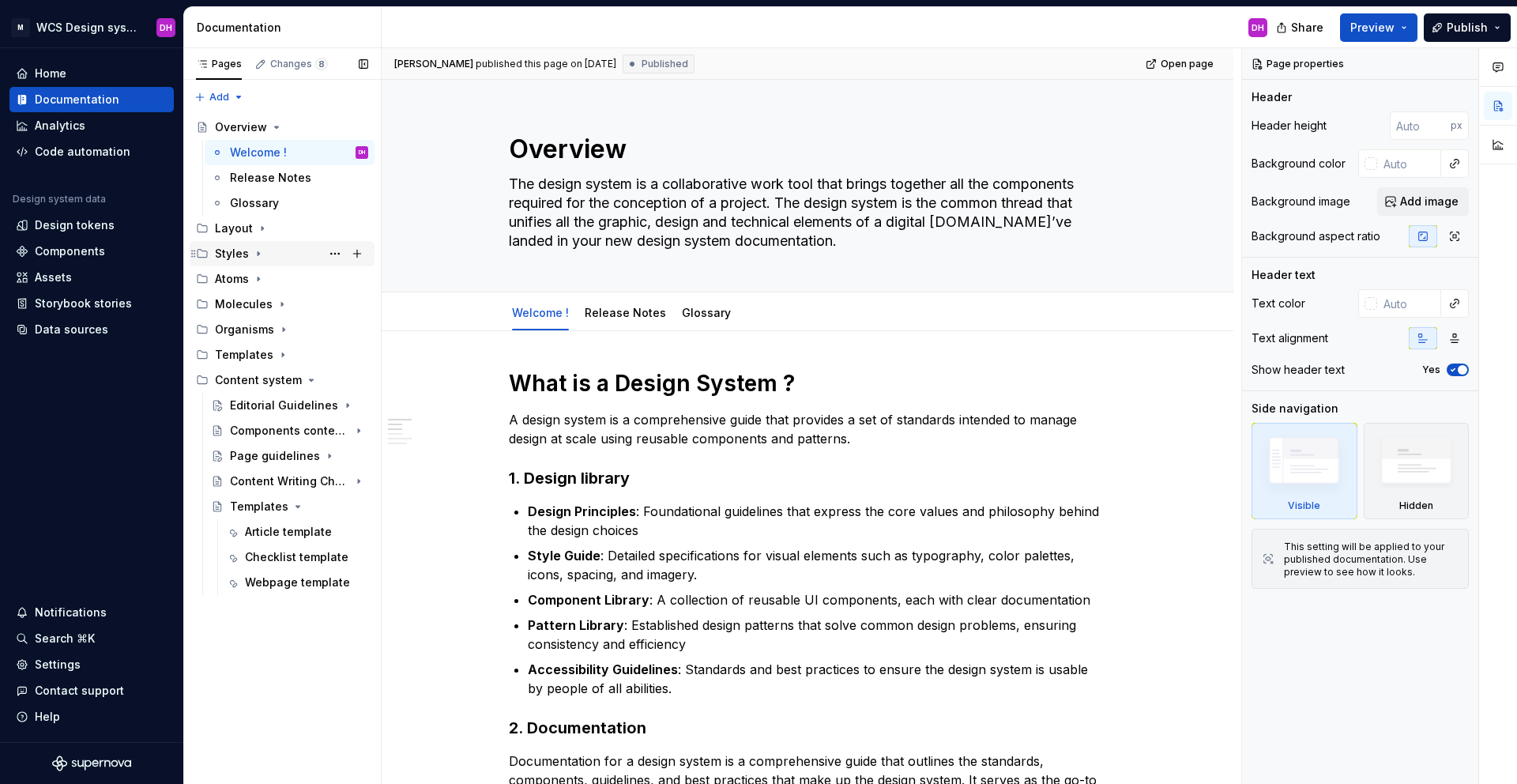
click at [257, 248] on icon "Page tree" at bounding box center [258, 253] width 13 height 13
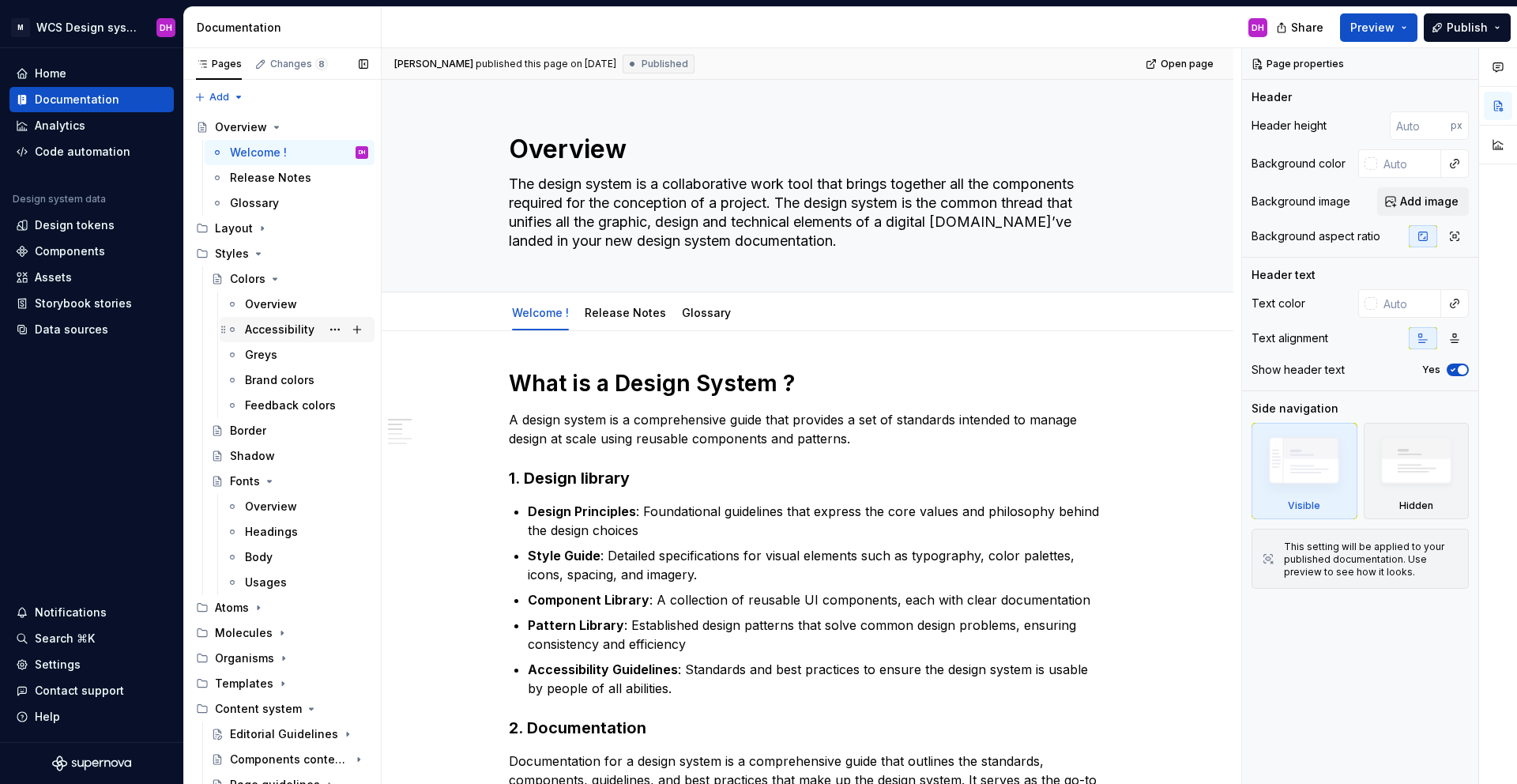
click at [258, 333] on div "Accessibility" at bounding box center [279, 330] width 70 height 15
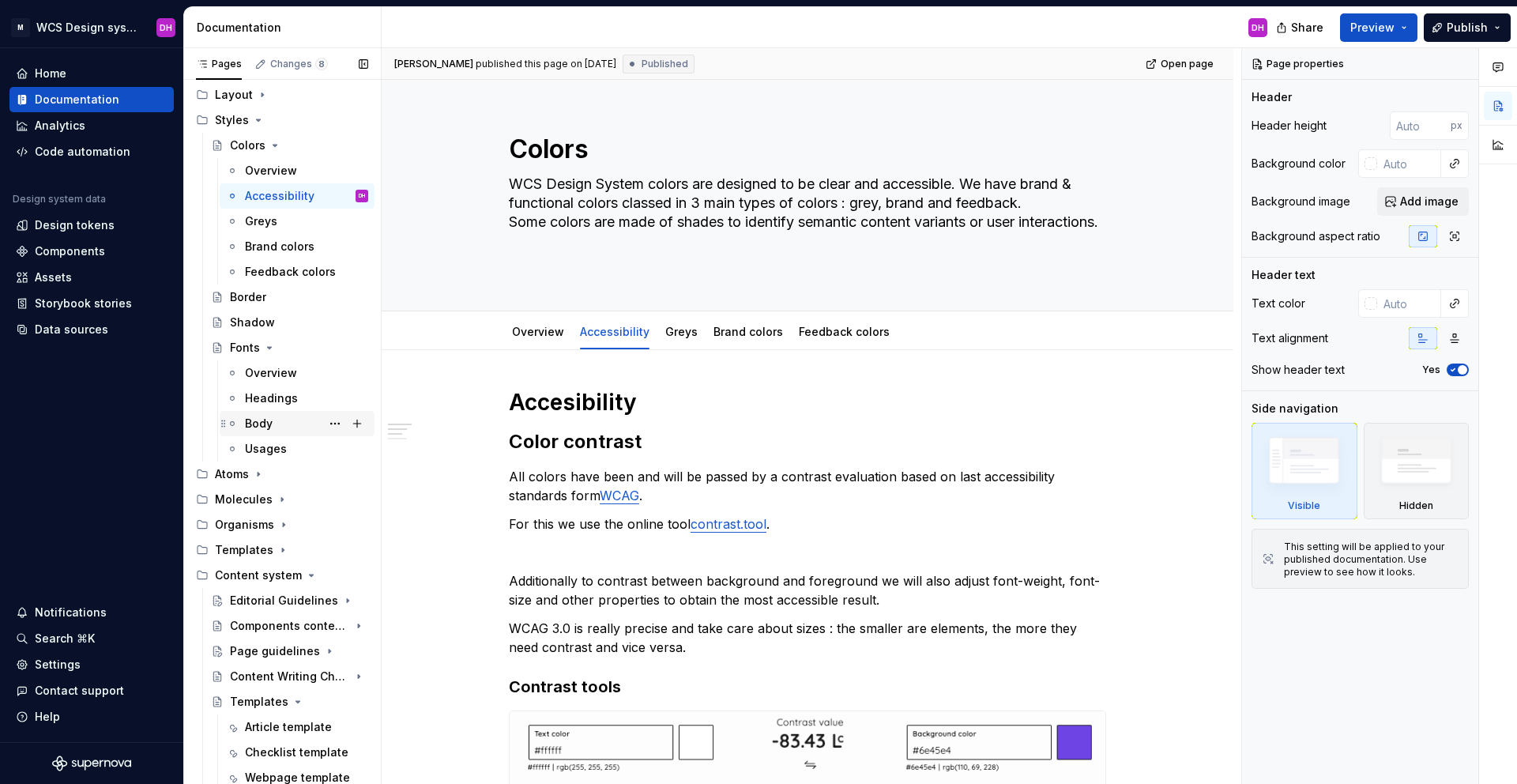
scroll to position [136, 0]
click at [261, 115] on icon "Page tree" at bounding box center [258, 117] width 13 height 13
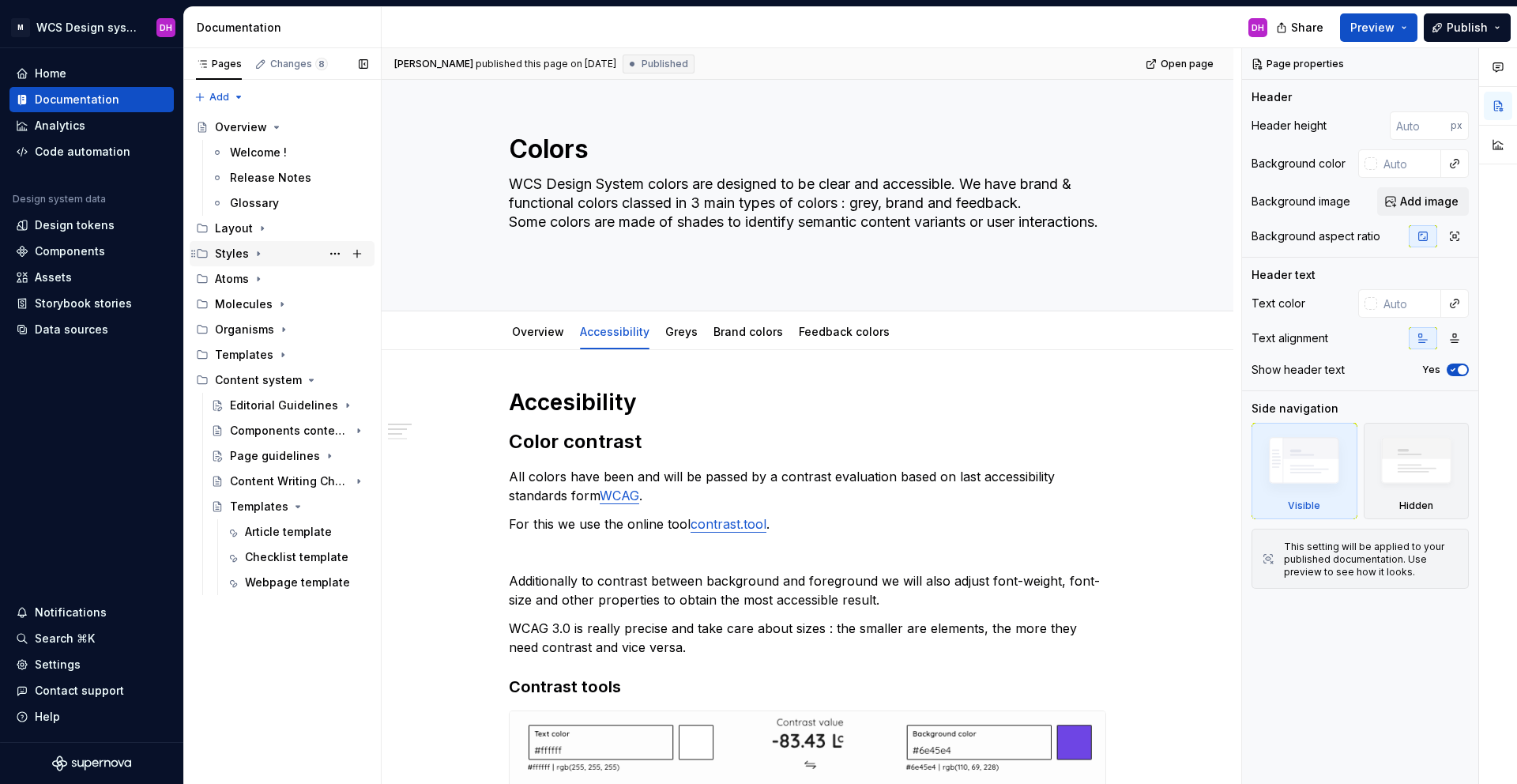
scroll to position [0, 0]
click at [275, 124] on icon "Page tree" at bounding box center [276, 127] width 13 height 13
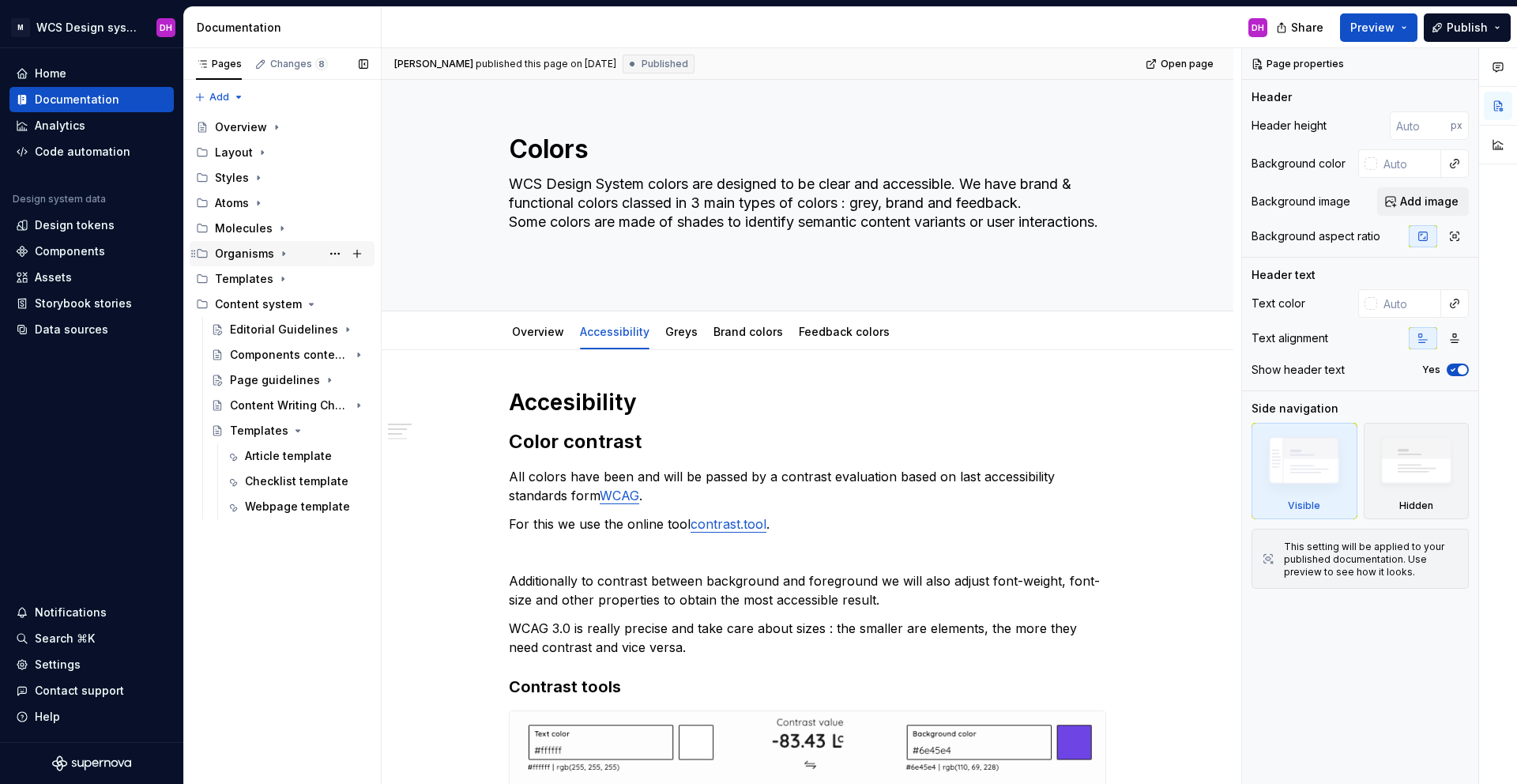
click at [257, 260] on div "Organisms" at bounding box center [244, 253] width 59 height 15
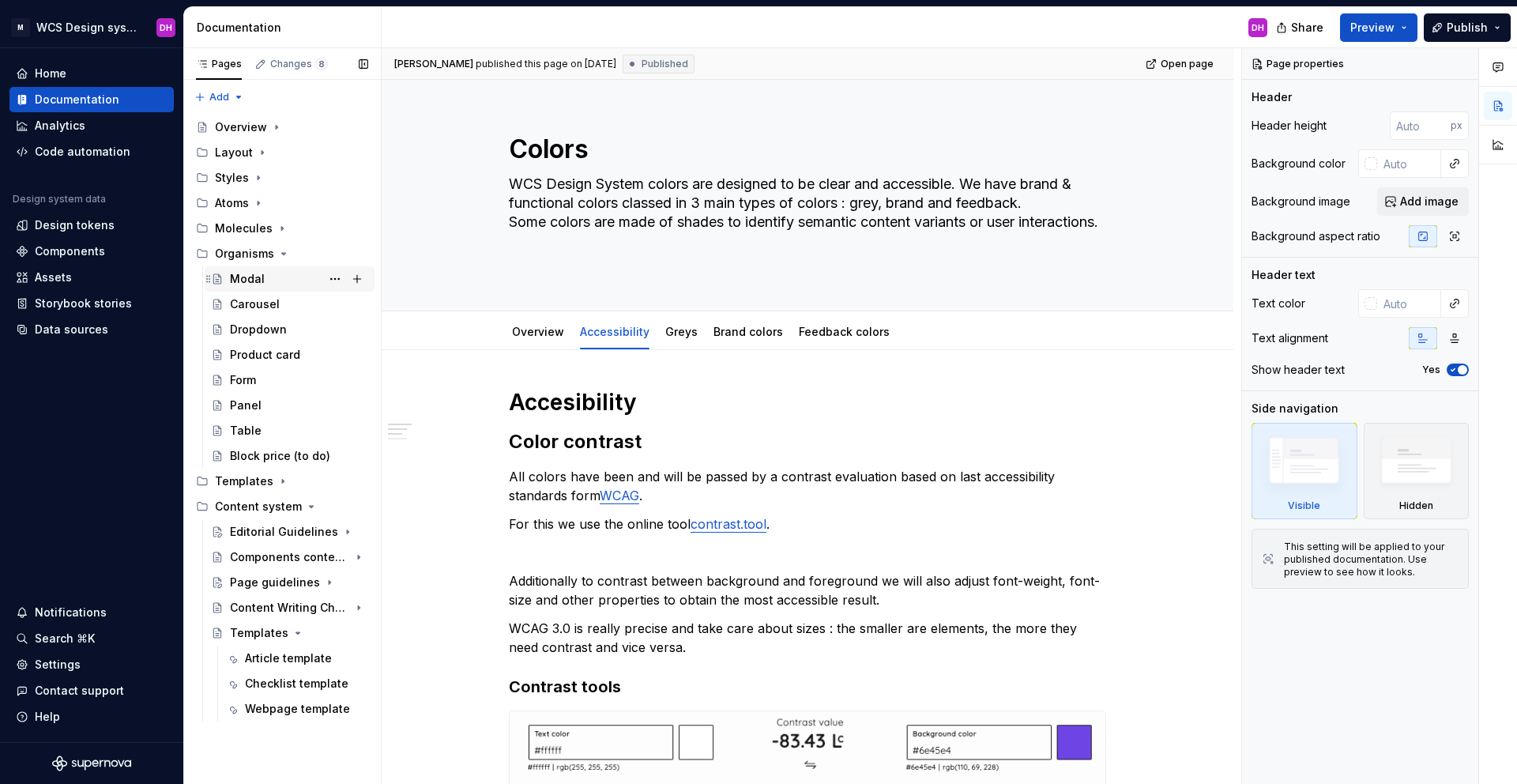
click at [263, 279] on div "Modal" at bounding box center [299, 278] width 138 height 22
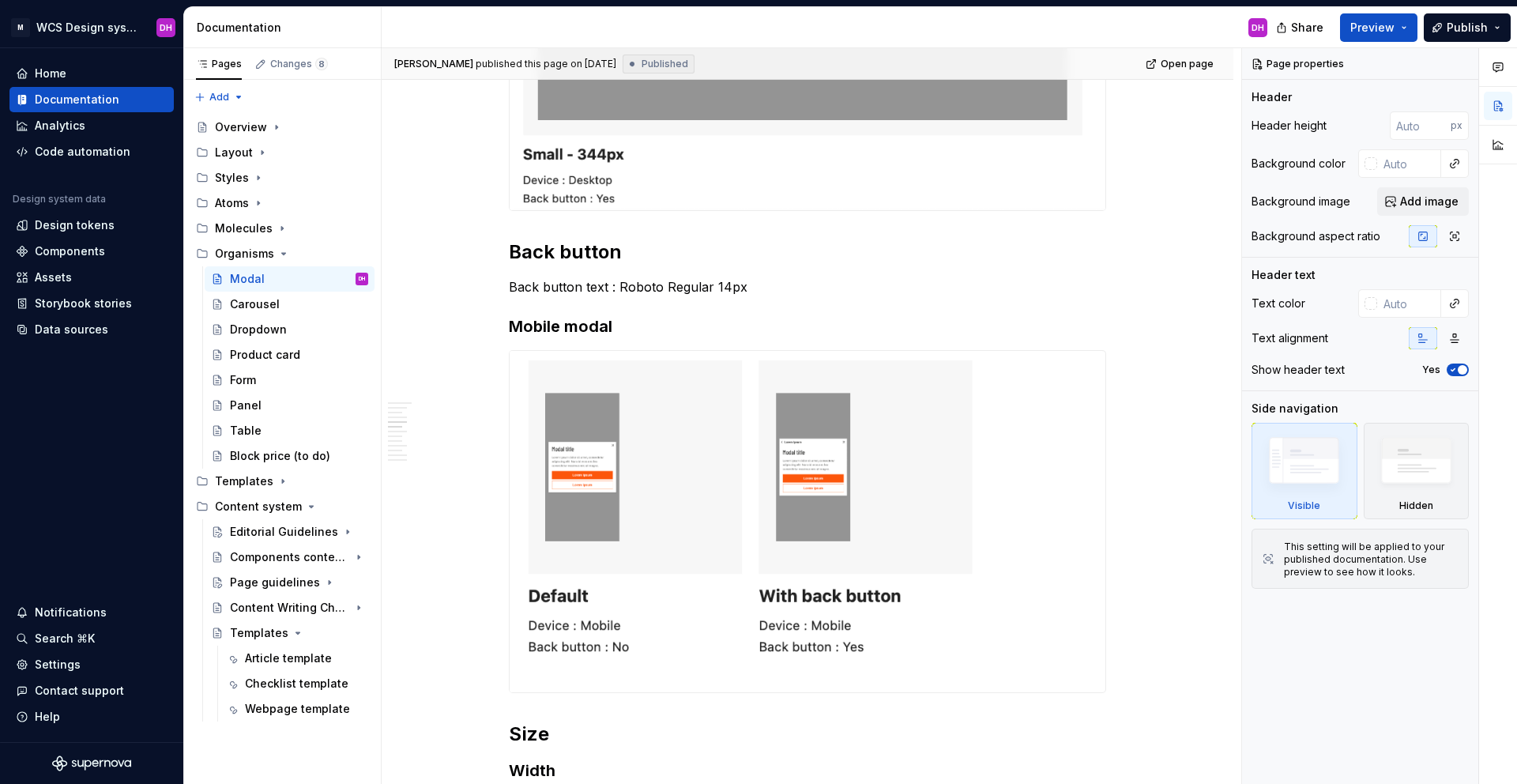
scroll to position [3063, 0]
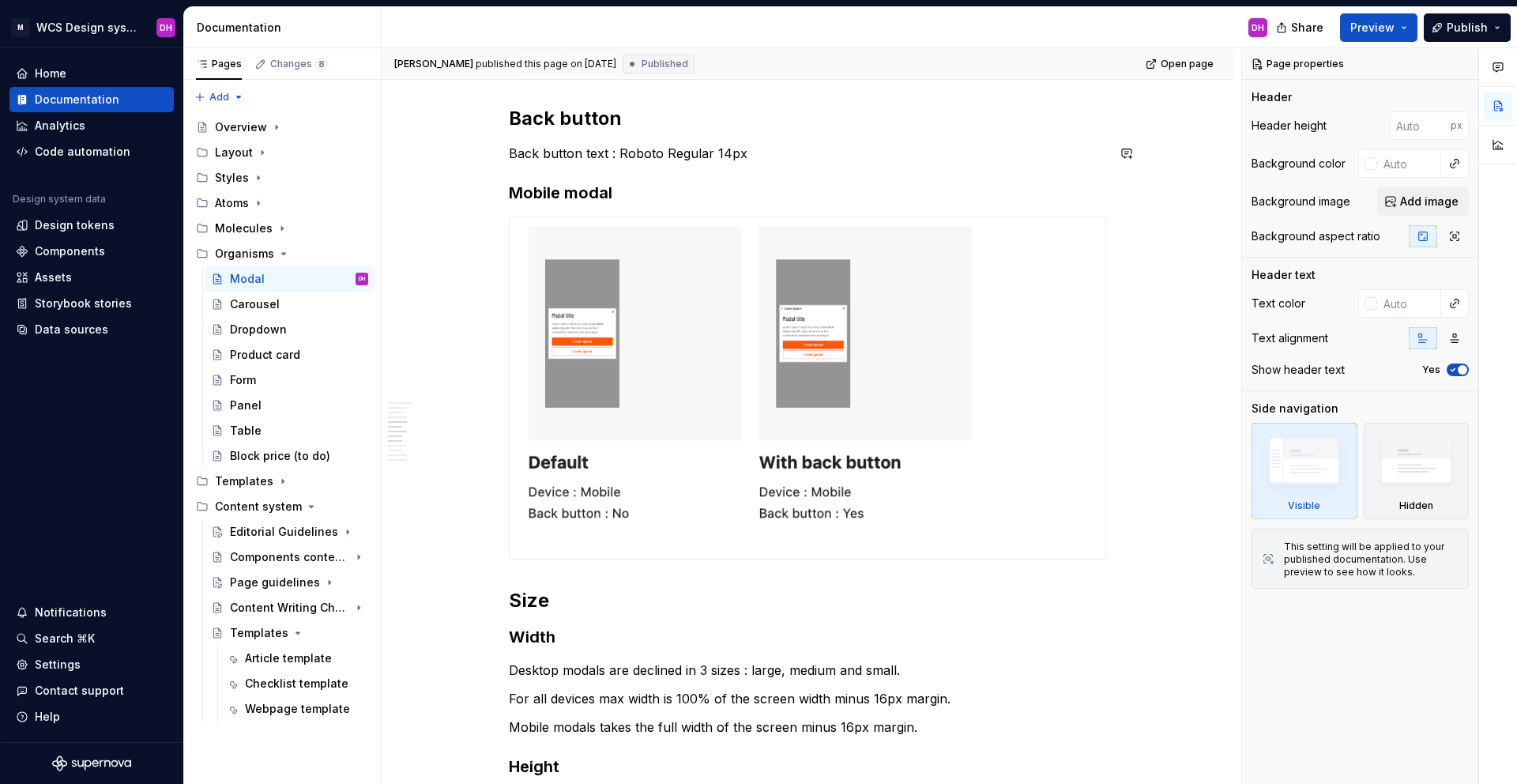
type textarea "*"
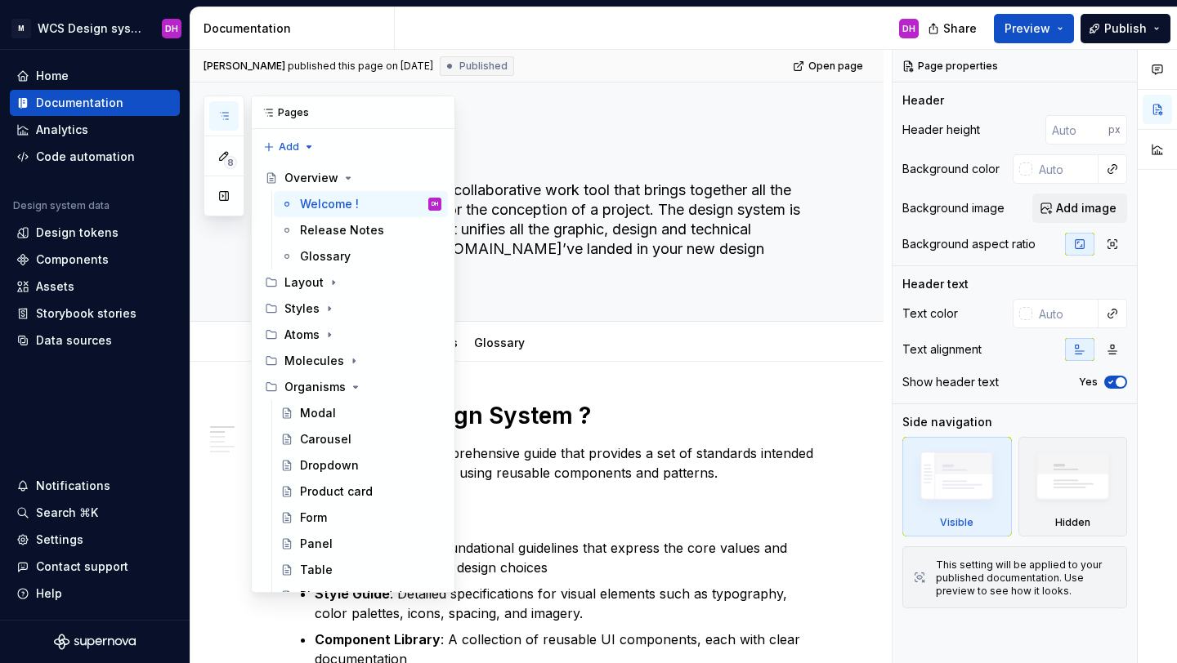
click at [225, 109] on icon "button" at bounding box center [223, 115] width 13 height 13
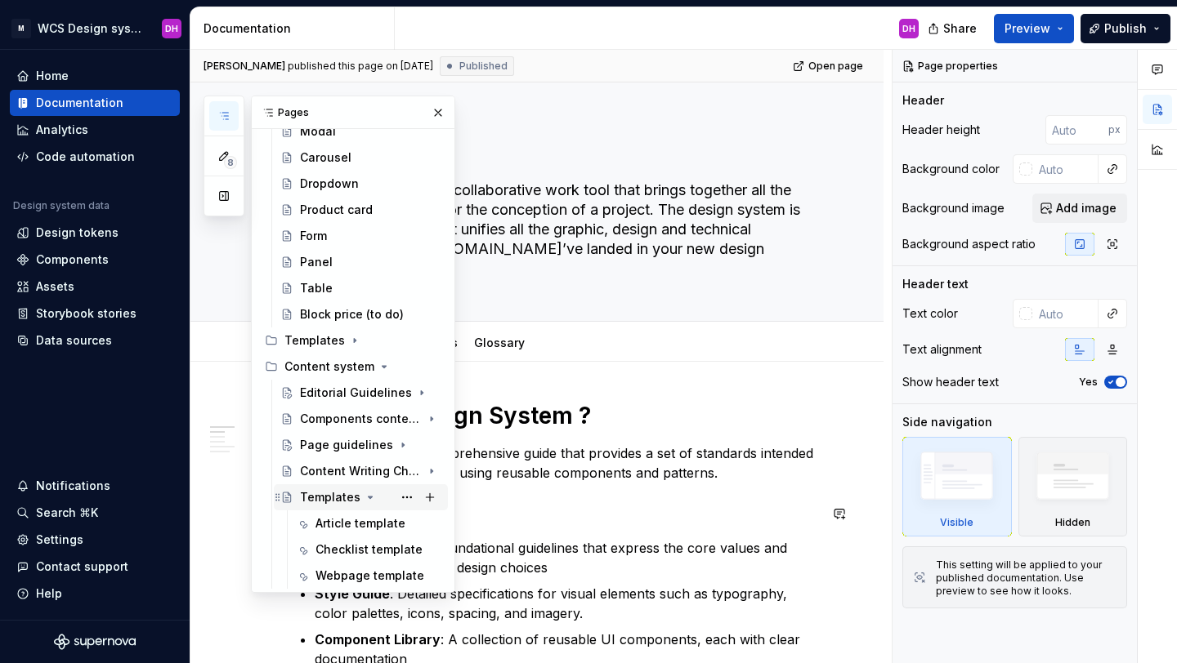
click at [365, 494] on icon "Page tree" at bounding box center [370, 497] width 13 height 13
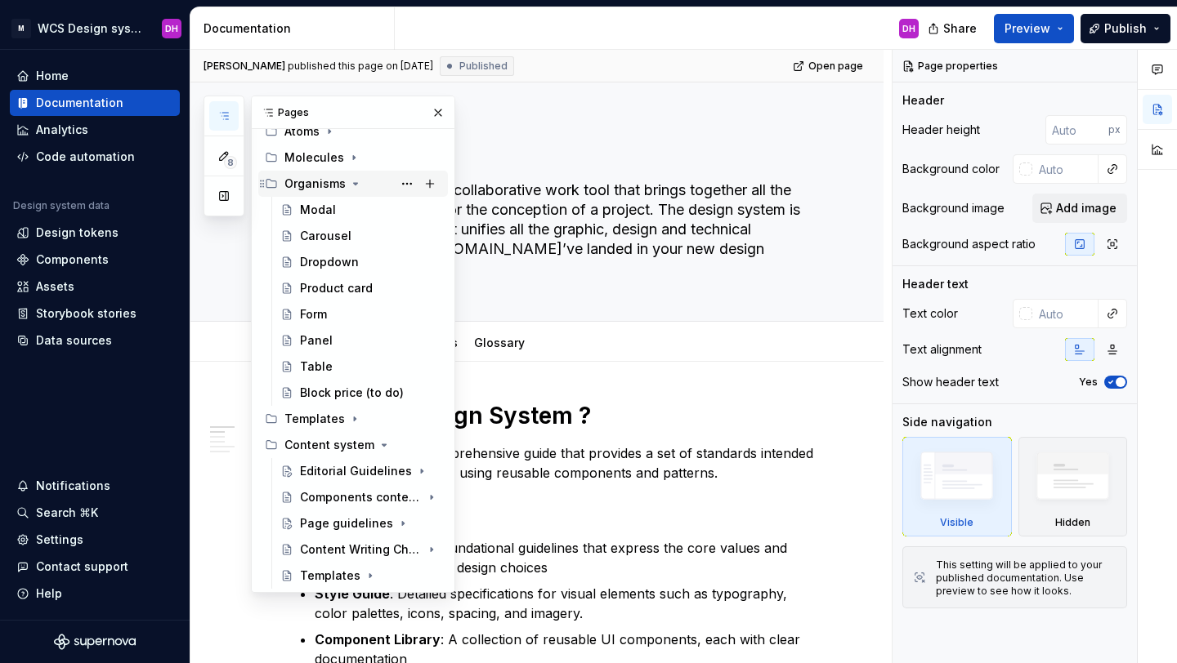
click at [350, 180] on icon "Page tree" at bounding box center [355, 183] width 13 height 13
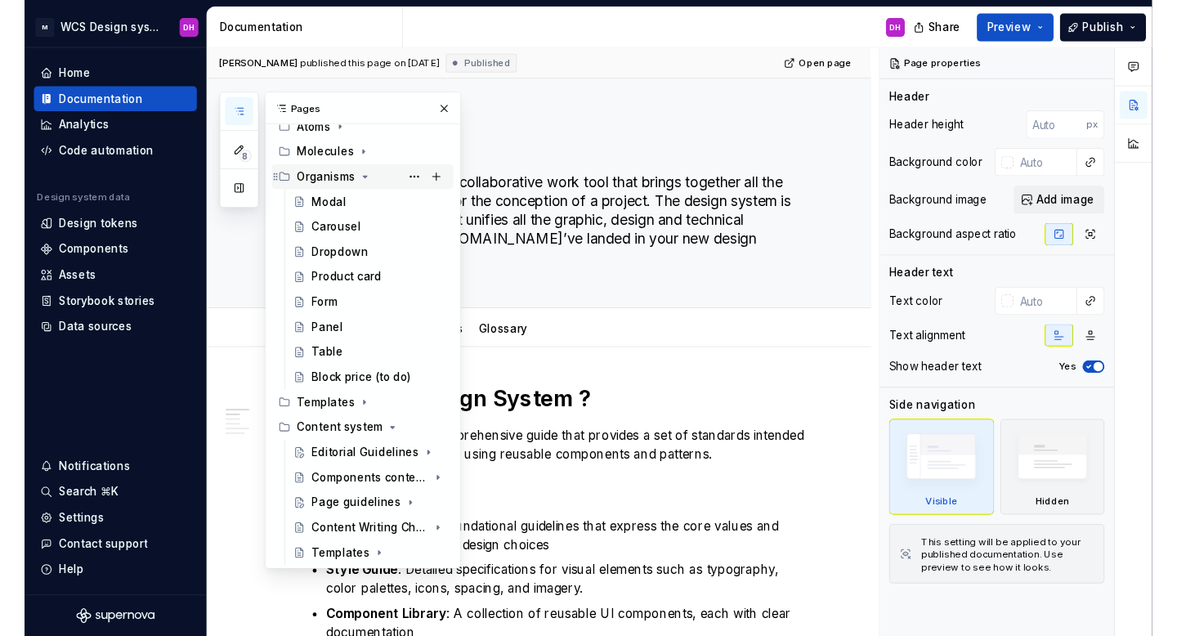
scroll to position [0, 0]
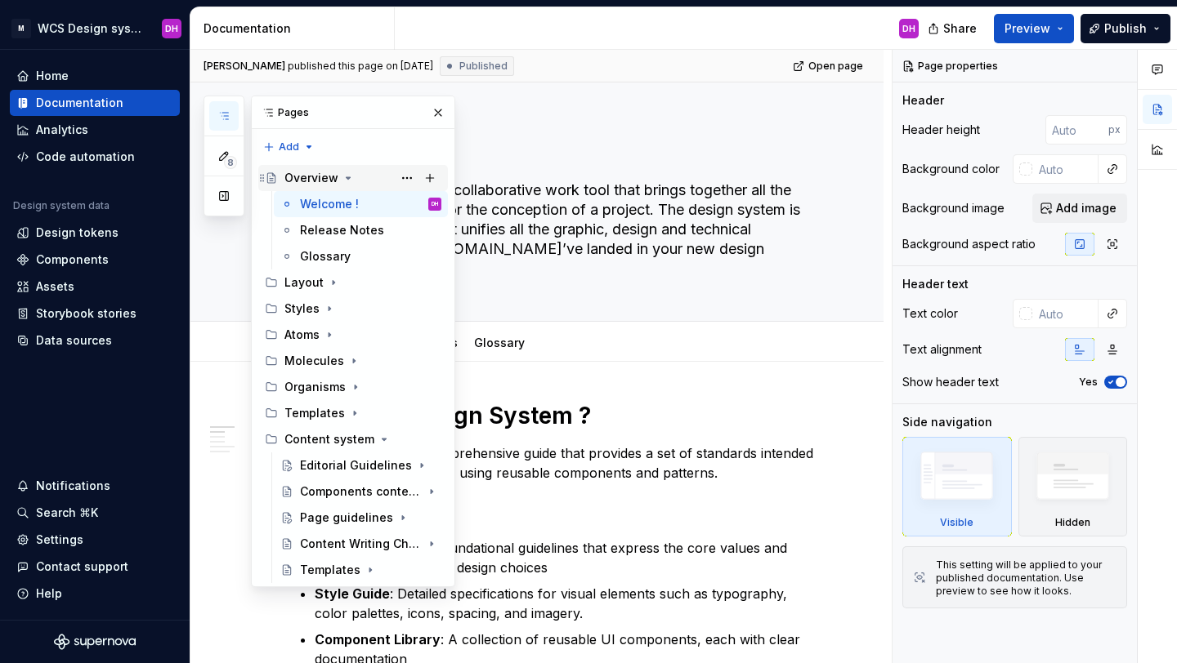
click at [344, 176] on icon "Page tree" at bounding box center [348, 178] width 13 height 13
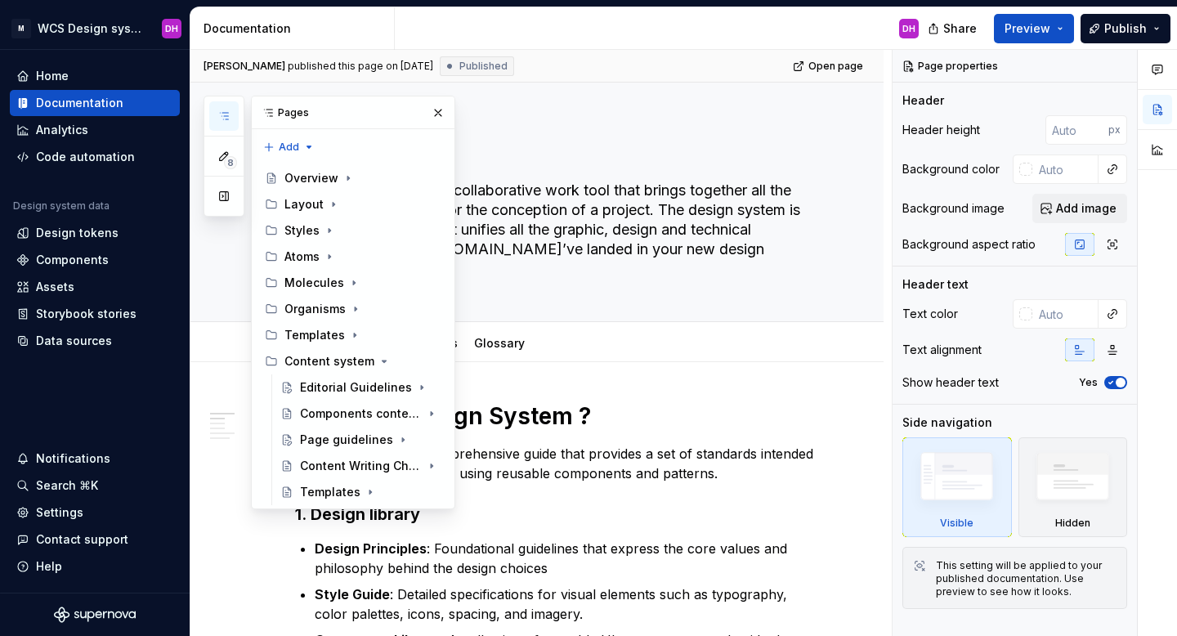
type textarea "*"
